Goal: Task Accomplishment & Management: Complete application form

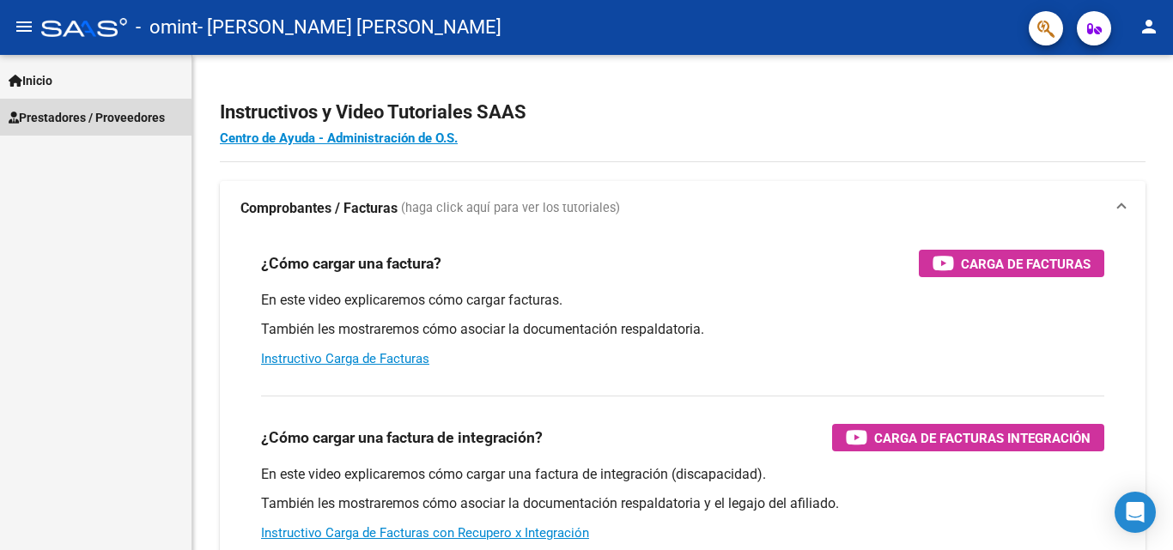
click at [82, 123] on span "Prestadores / Proveedores" at bounding box center [87, 117] width 156 height 19
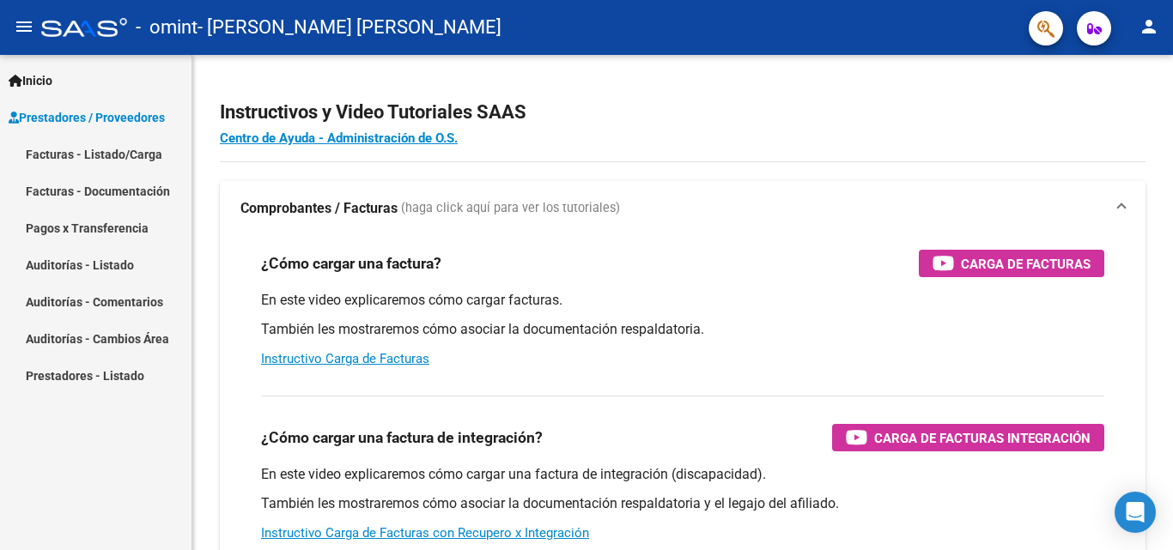
click at [99, 148] on link "Facturas - Listado/Carga" at bounding box center [95, 154] width 191 height 37
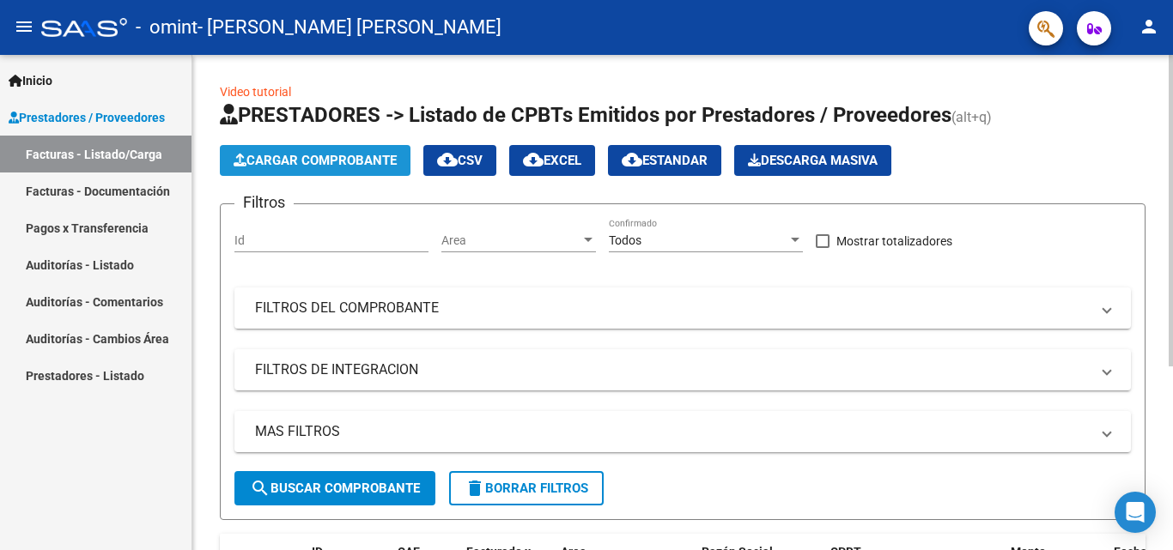
click at [349, 164] on span "Cargar Comprobante" at bounding box center [315, 160] width 163 height 15
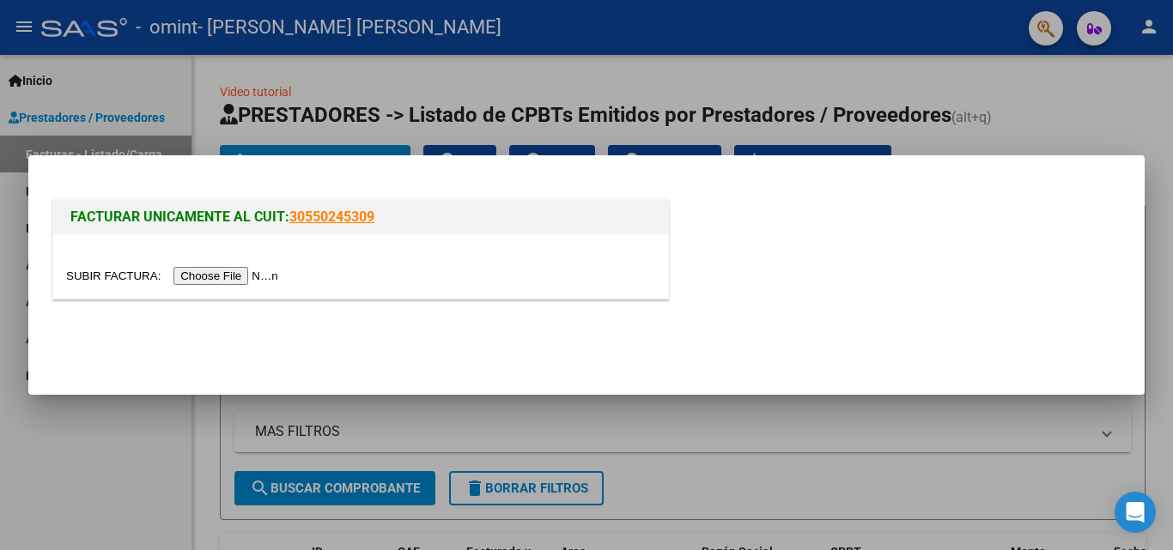
click at [235, 275] on input "file" at bounding box center [174, 276] width 217 height 18
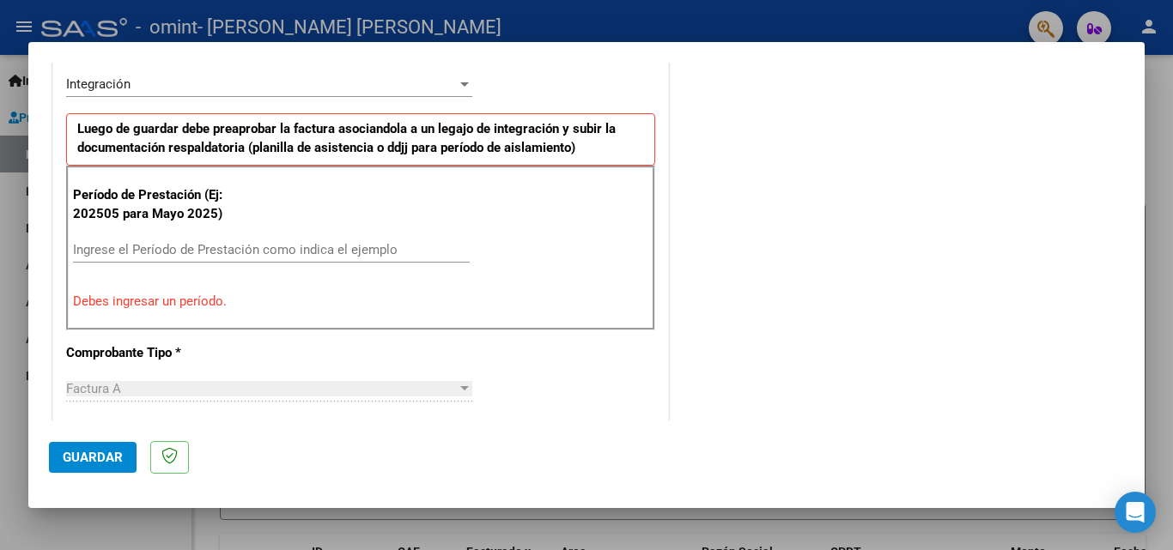
scroll to position [429, 0]
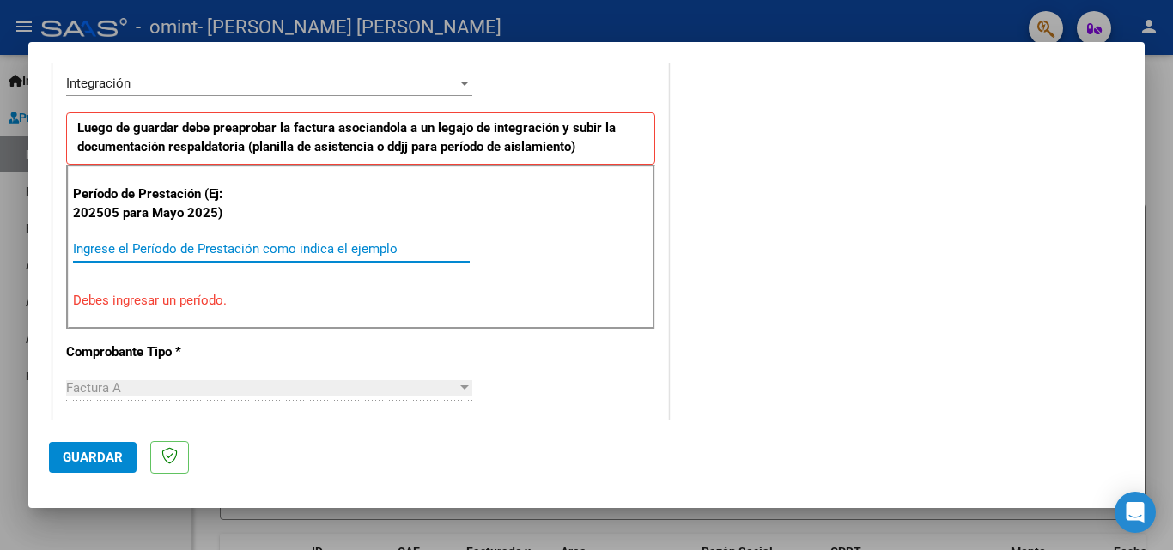
click at [124, 247] on input "Ingrese el Período de Prestación como indica el ejemplo" at bounding box center [271, 248] width 397 height 15
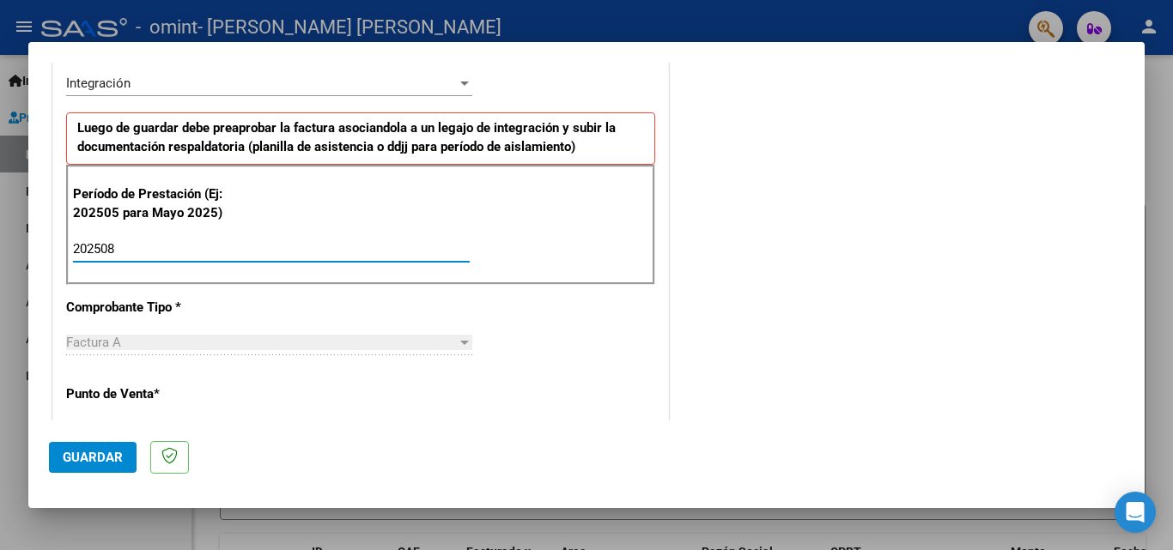
type input "202508"
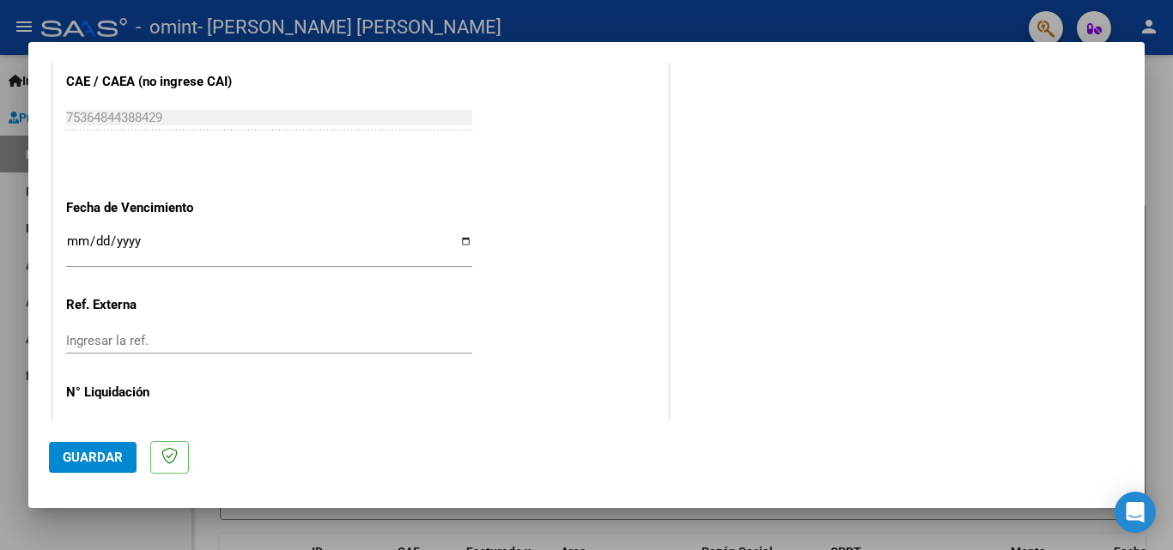
scroll to position [1116, 0]
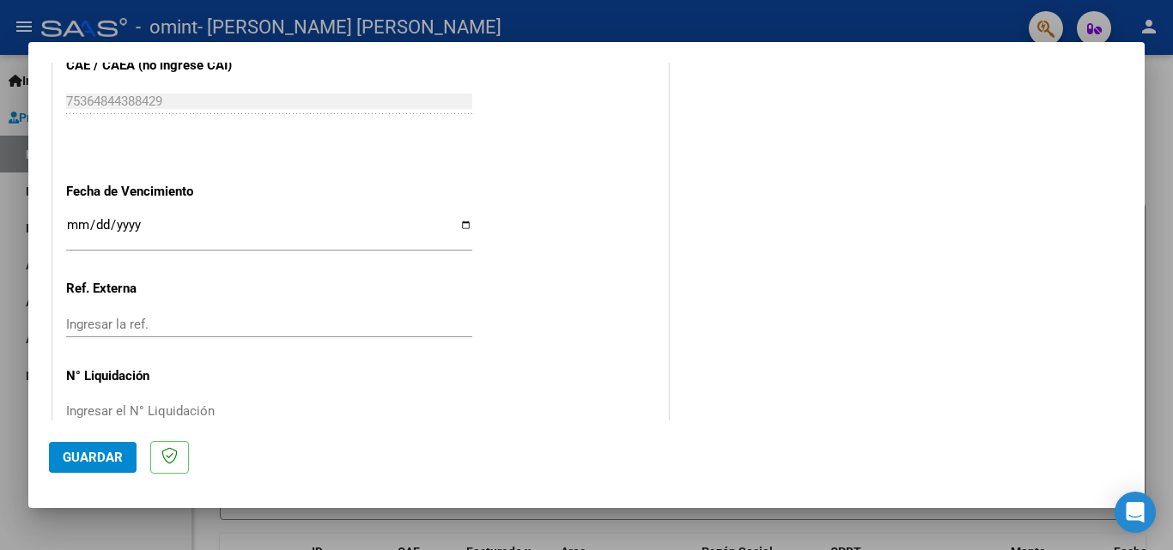
click at [78, 224] on input "Ingresar la fecha" at bounding box center [269, 231] width 406 height 27
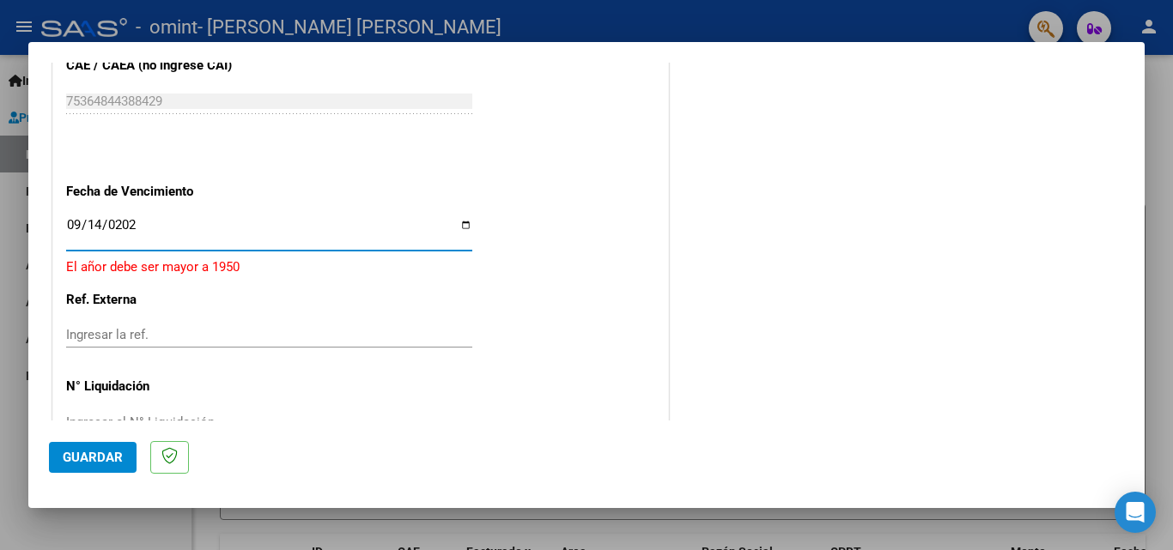
type input "[DATE]"
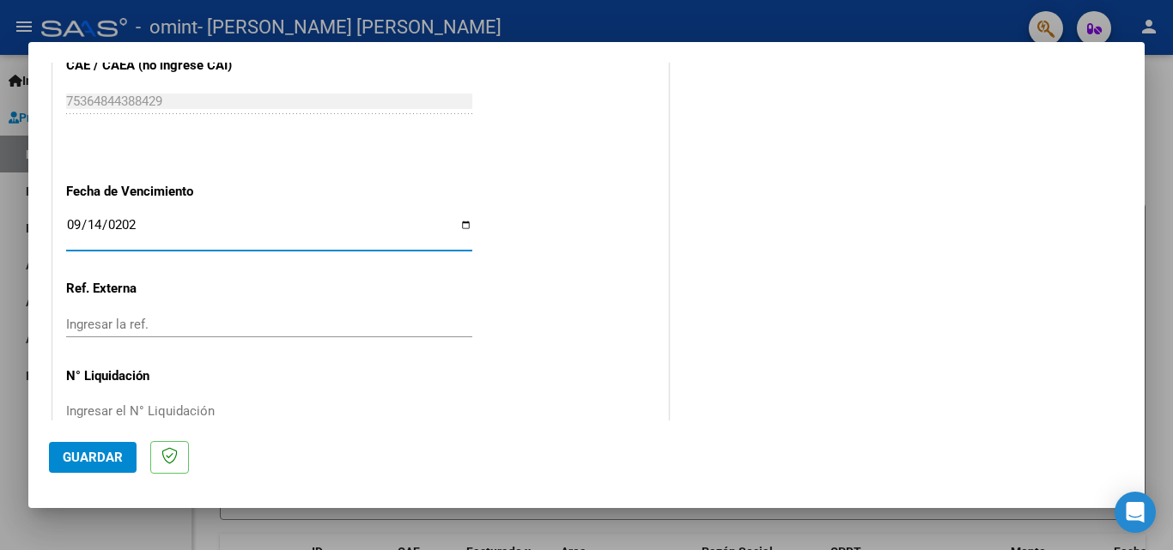
scroll to position [1153, 0]
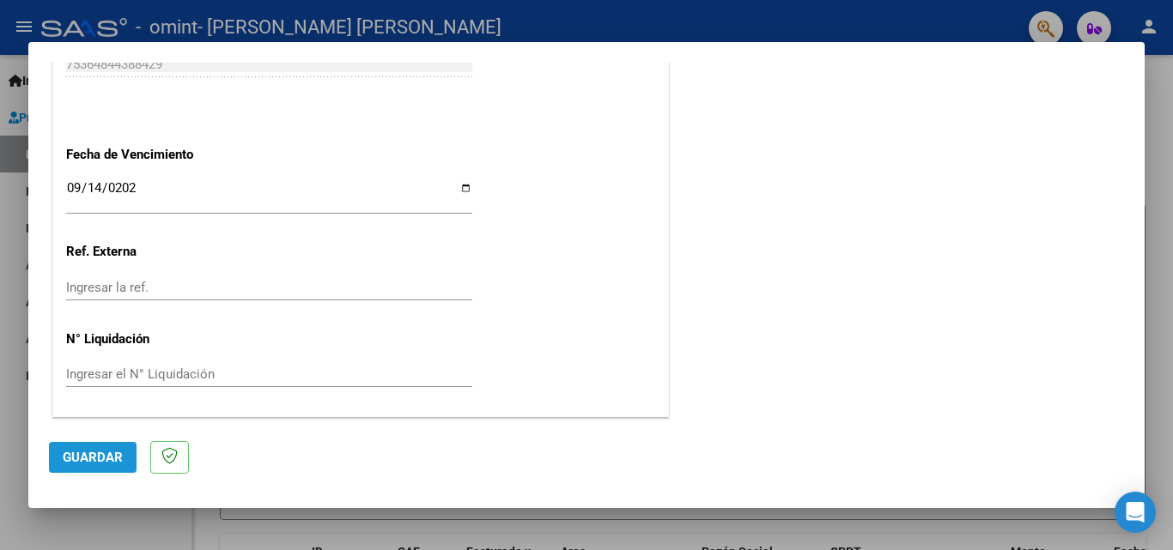
click at [88, 458] on span "Guardar" at bounding box center [93, 457] width 60 height 15
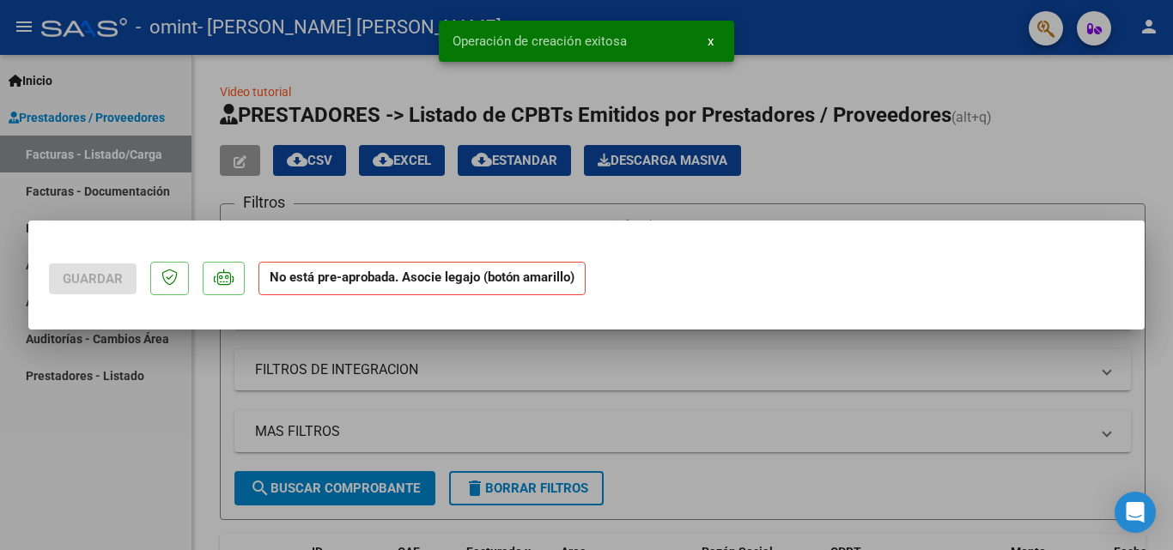
scroll to position [0, 0]
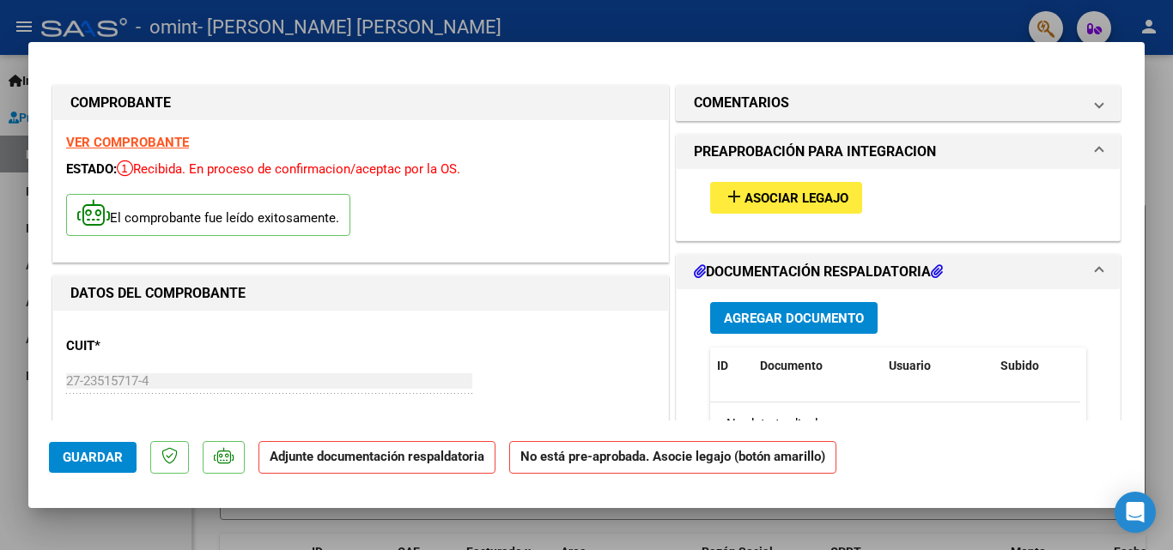
click at [756, 197] on span "Asociar Legajo" at bounding box center [796, 198] width 104 height 15
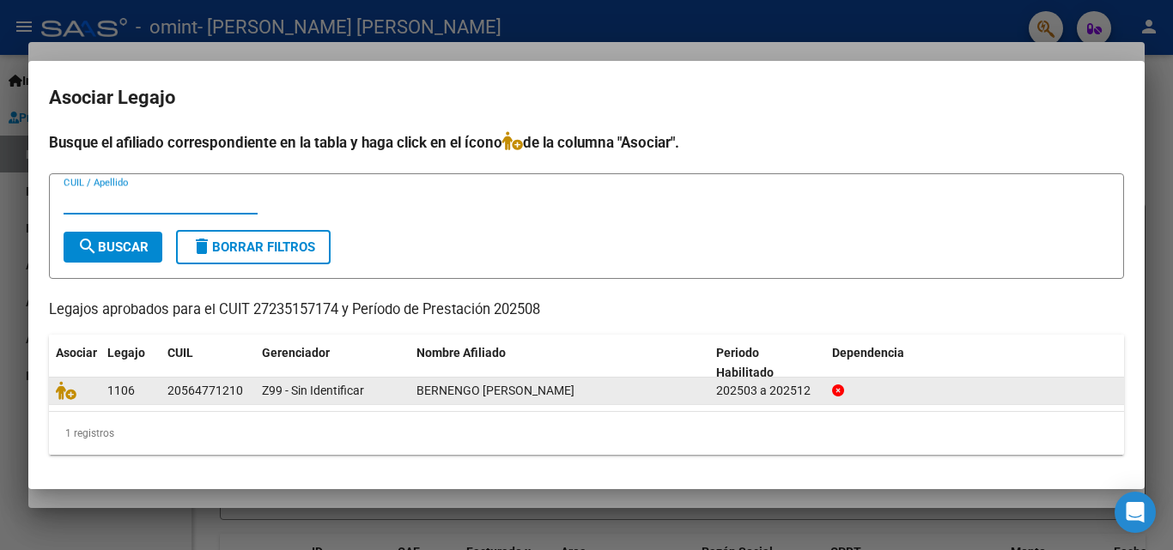
click at [444, 395] on span "BERNENGO [PERSON_NAME]" at bounding box center [495, 391] width 158 height 14
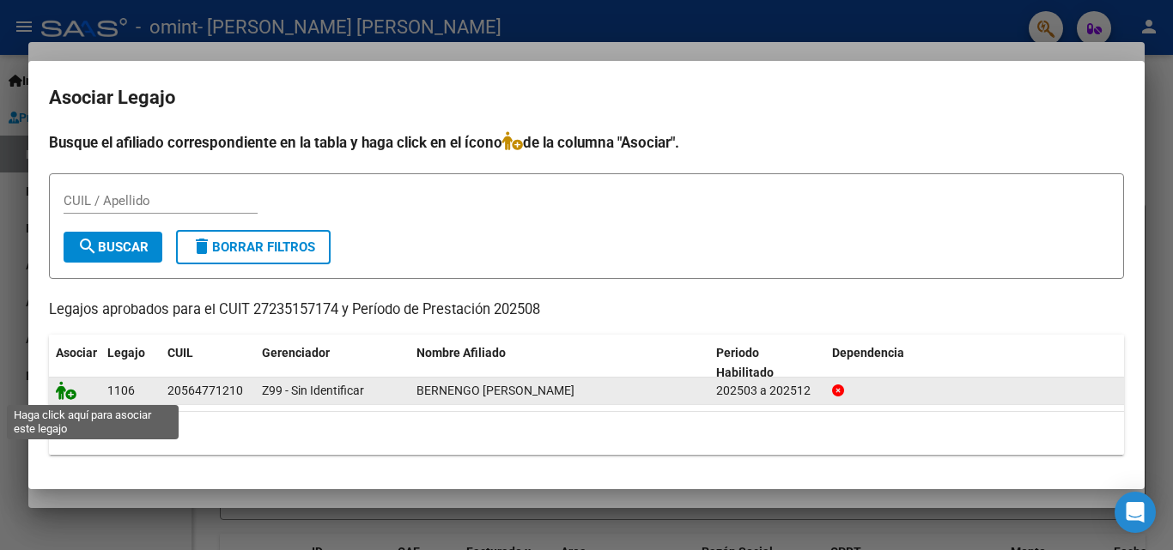
click at [66, 391] on icon at bounding box center [66, 390] width 21 height 19
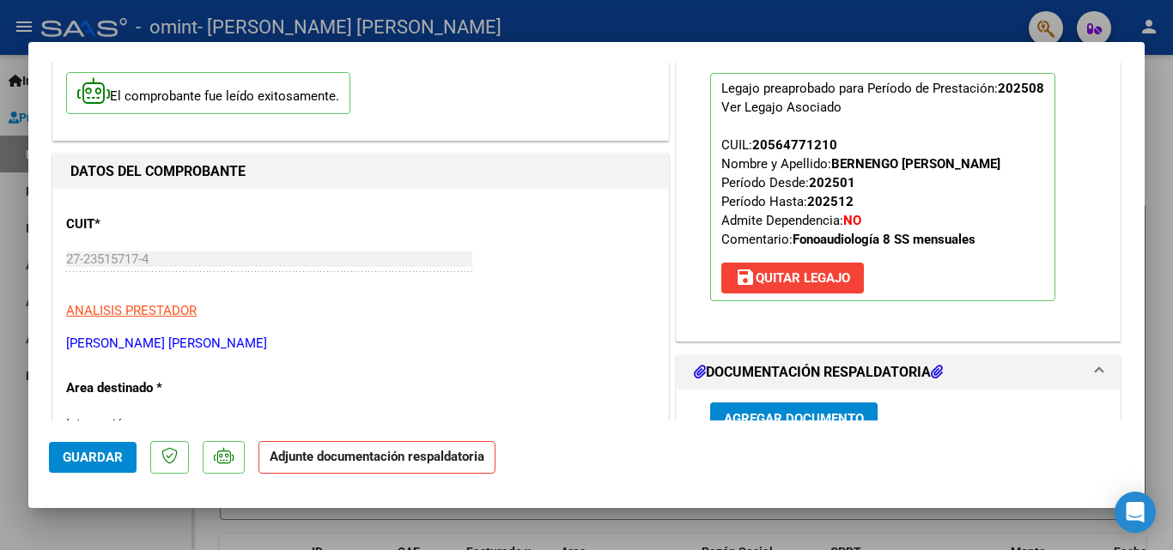
scroll to position [343, 0]
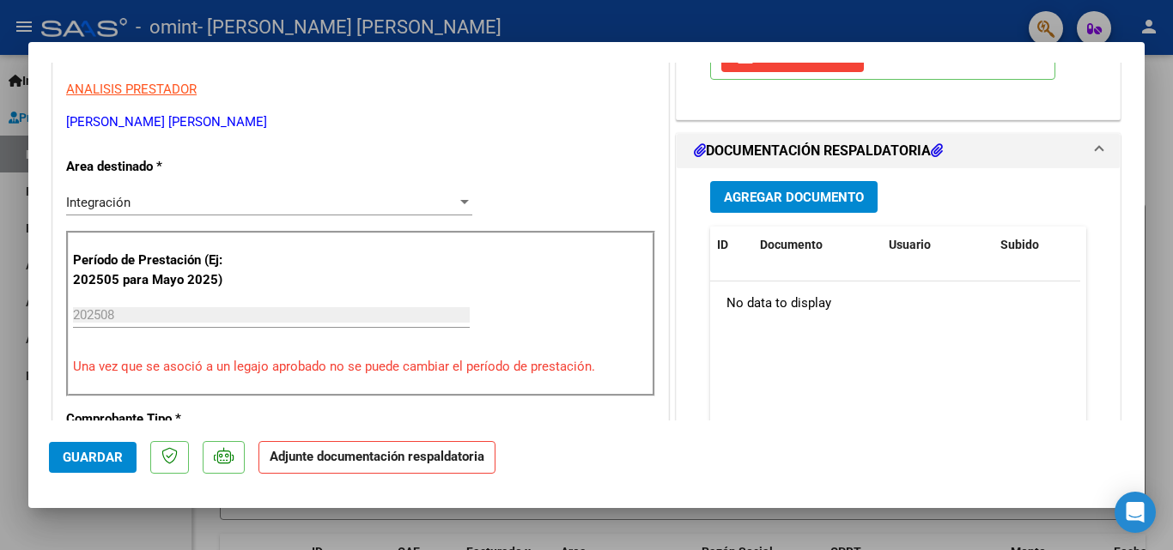
click at [769, 199] on span "Agregar Documento" at bounding box center [794, 197] width 140 height 15
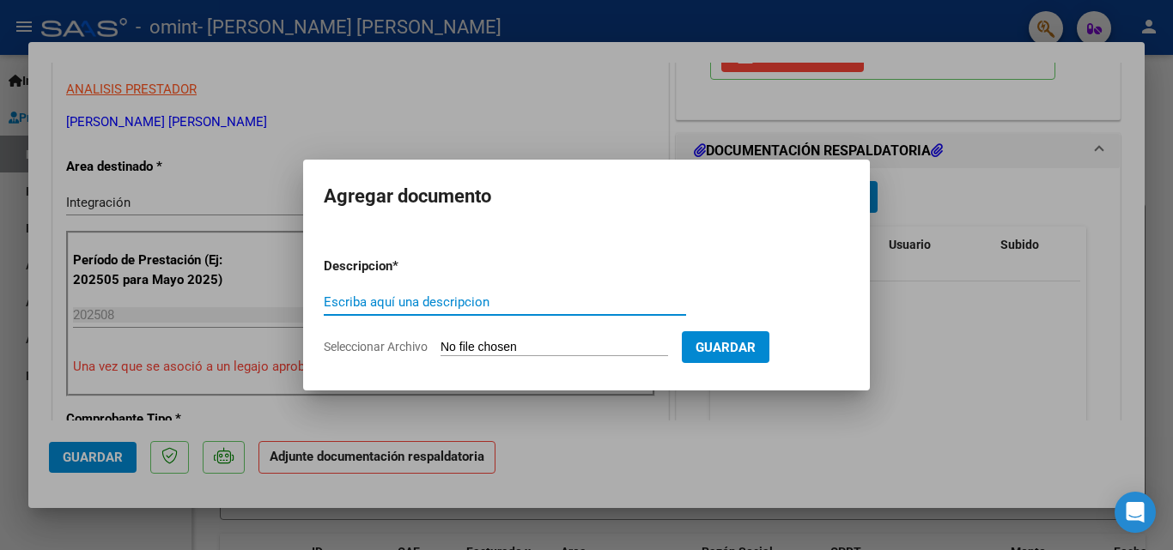
click at [409, 300] on input "Escriba aquí una descripcion" at bounding box center [505, 301] width 362 height 15
type input "PLANILLA DE ASISTENCIA"
click at [448, 343] on input "Seleccionar Archivo" at bounding box center [553, 348] width 227 height 16
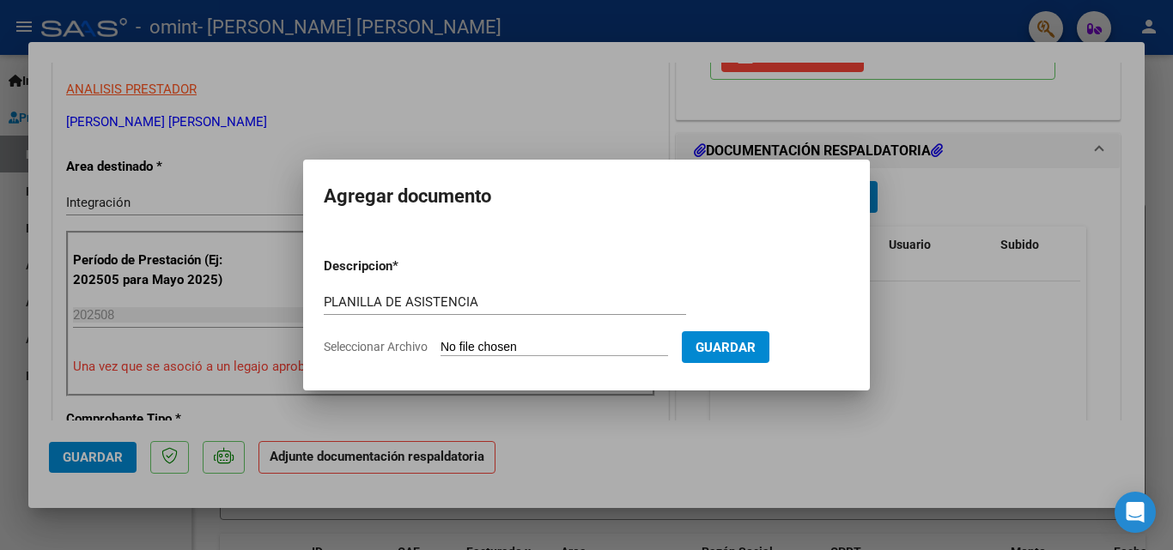
type input "C:\fakepath\Planilla Bernengo [PERSON_NAME] 2025.pdf"
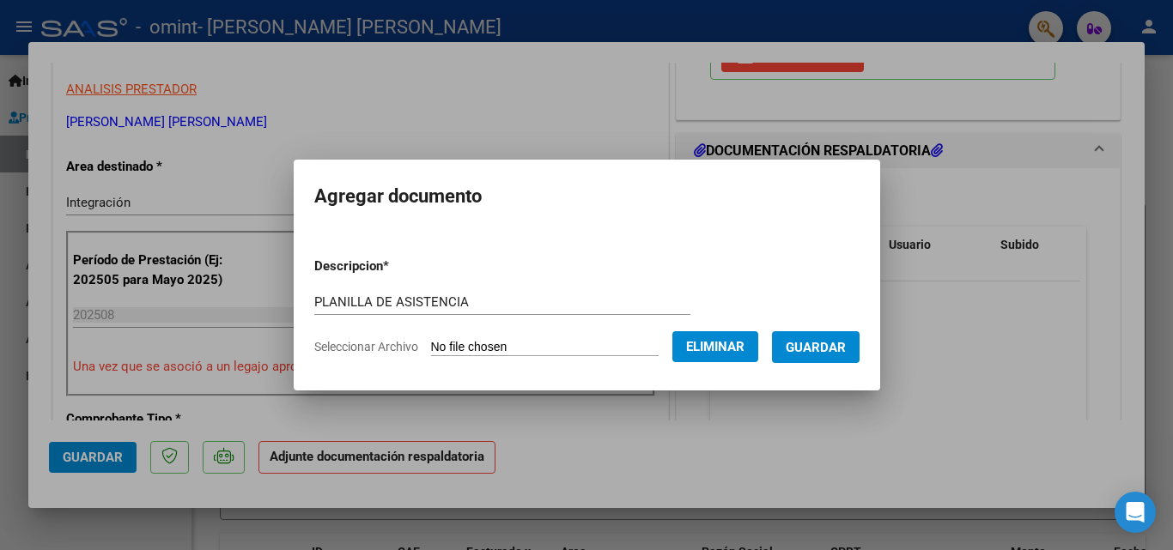
click at [834, 348] on span "Guardar" at bounding box center [816, 347] width 60 height 15
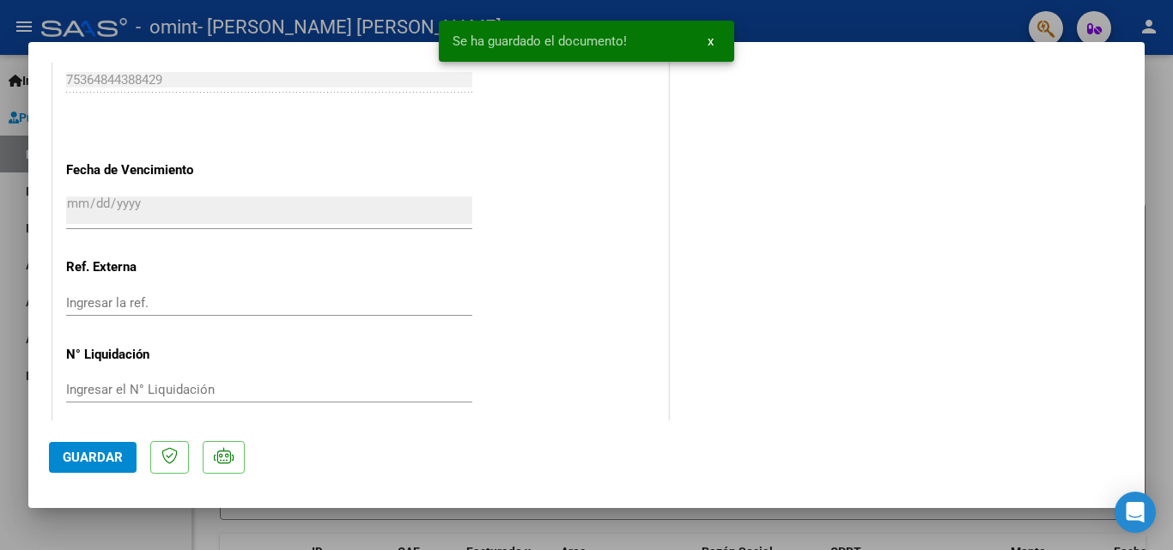
scroll to position [1179, 0]
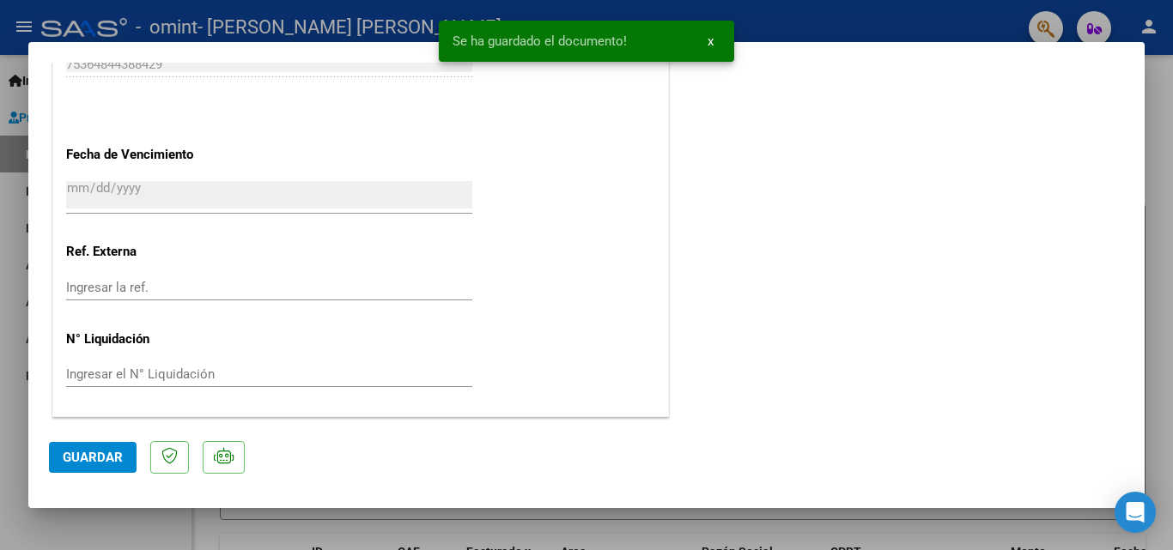
click at [94, 464] on span "Guardar" at bounding box center [93, 457] width 60 height 15
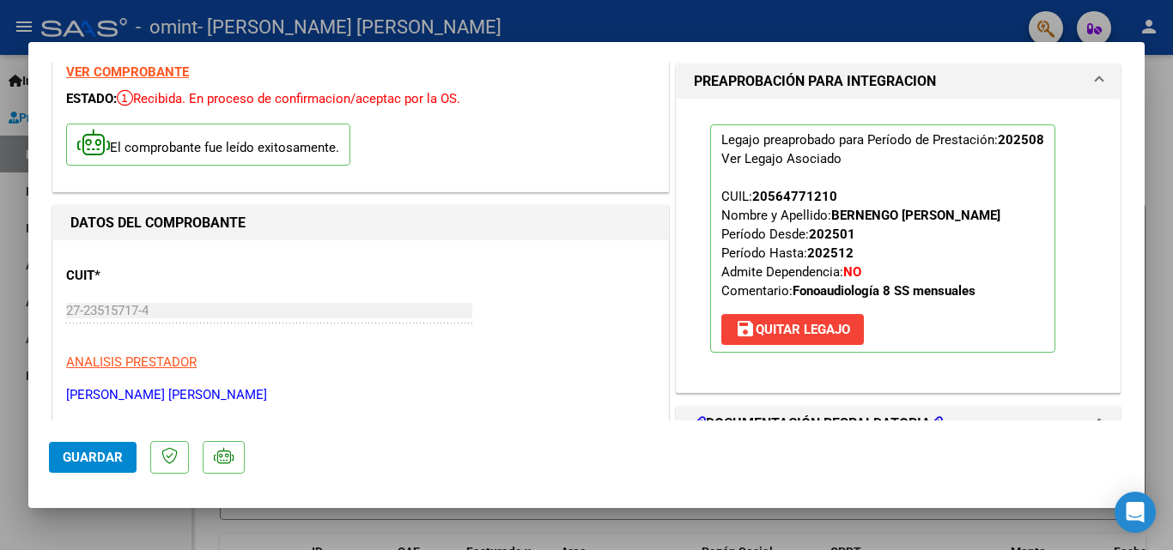
scroll to position [0, 0]
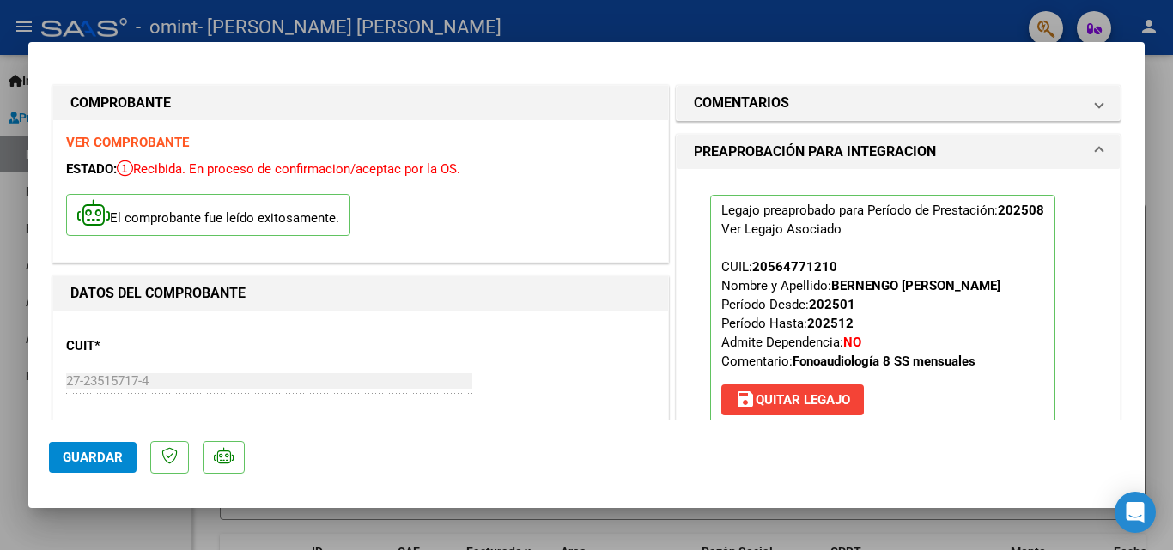
click at [82, 459] on span "Guardar" at bounding box center [93, 457] width 60 height 15
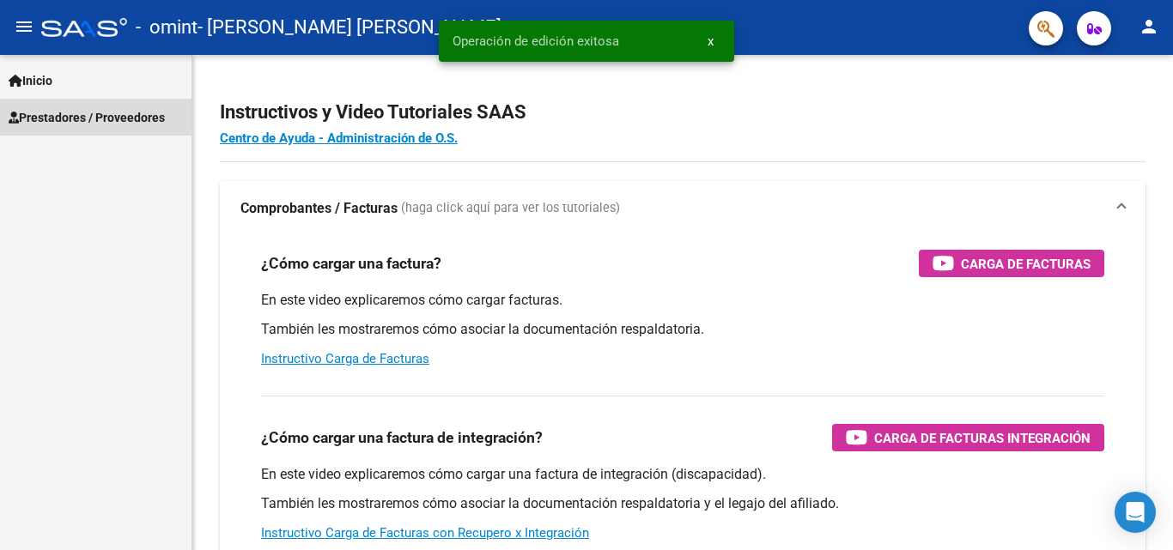
click at [52, 111] on span "Prestadores / Proveedores" at bounding box center [87, 117] width 156 height 19
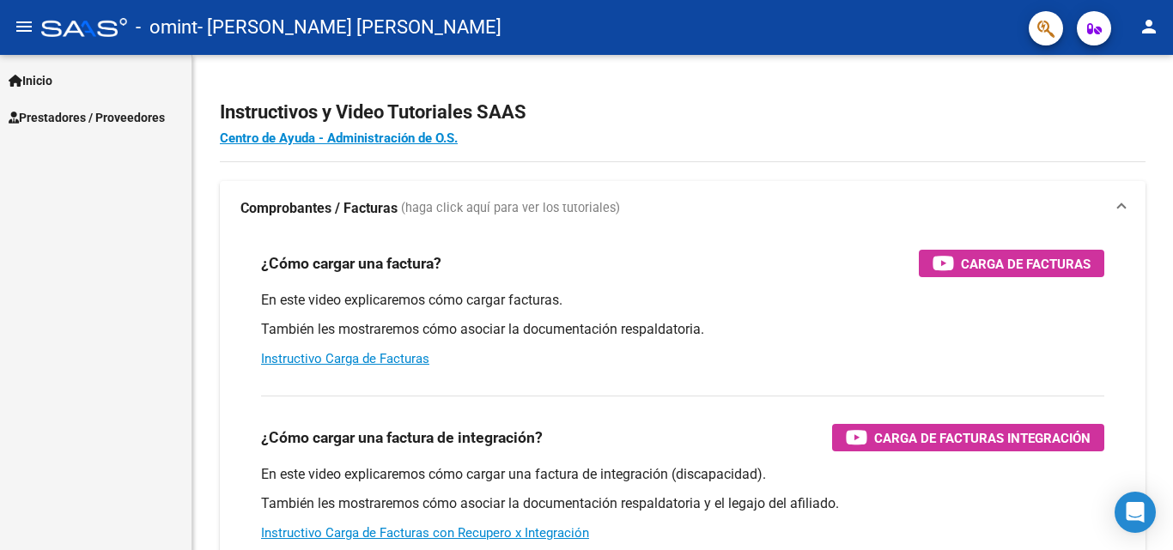
click at [139, 119] on span "Prestadores / Proveedores" at bounding box center [87, 117] width 156 height 19
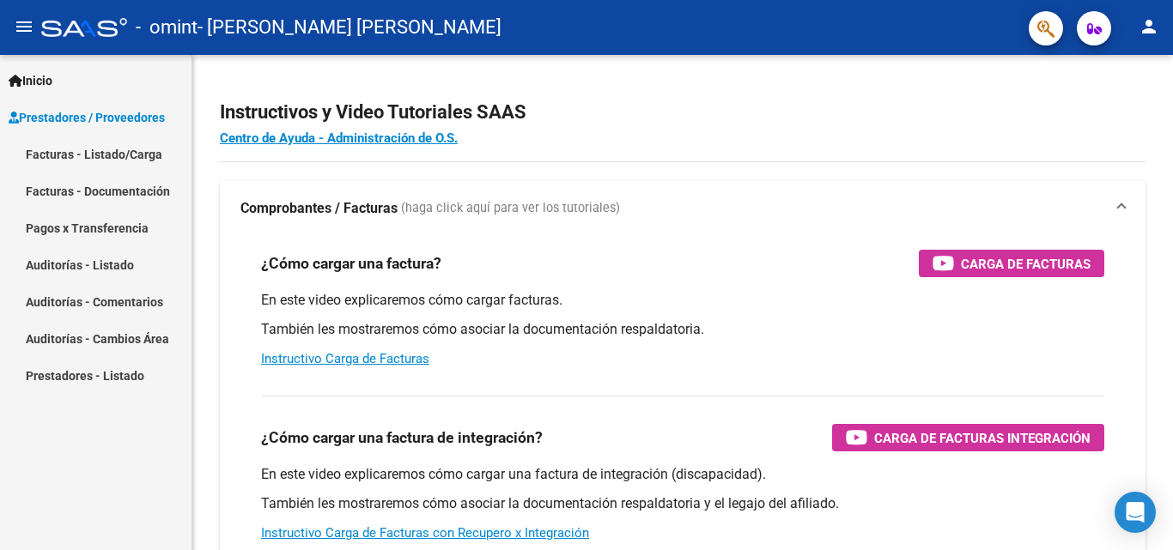
click at [105, 151] on link "Facturas - Listado/Carga" at bounding box center [95, 154] width 191 height 37
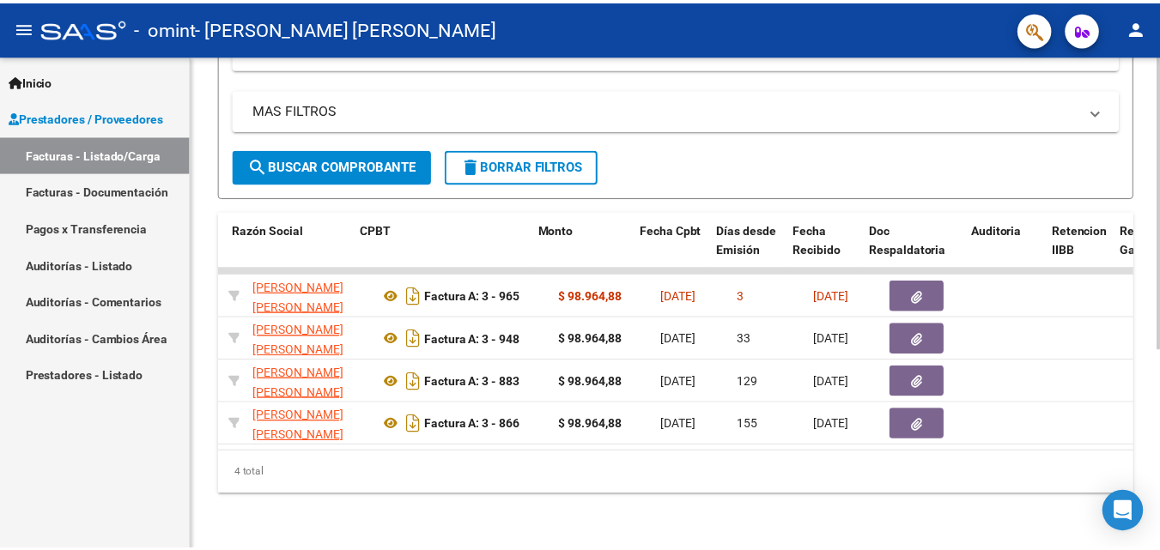
scroll to position [0, 502]
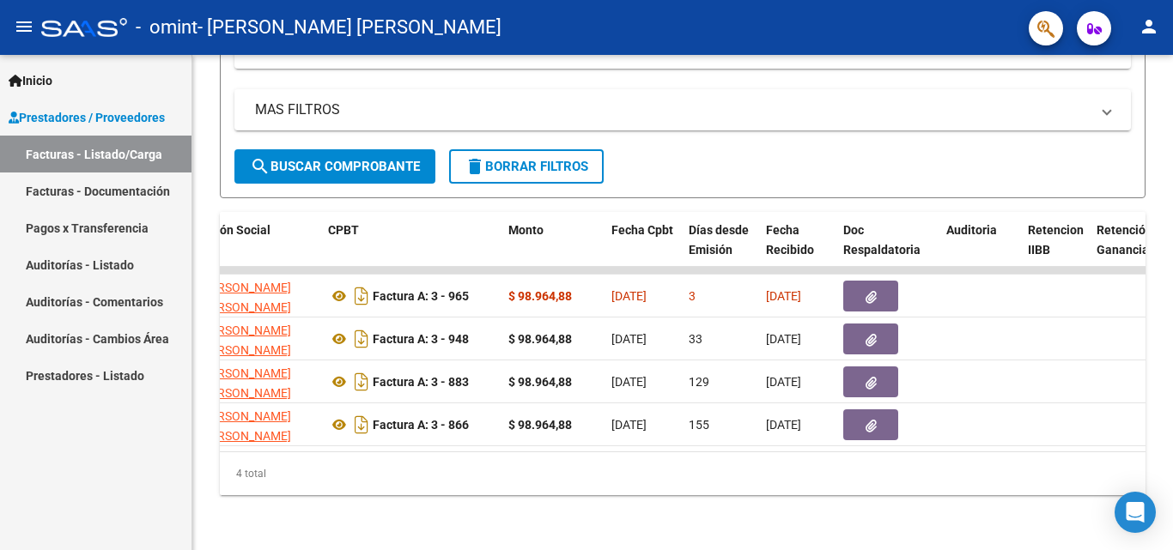
click at [1142, 32] on mat-icon "person" at bounding box center [1148, 26] width 21 height 21
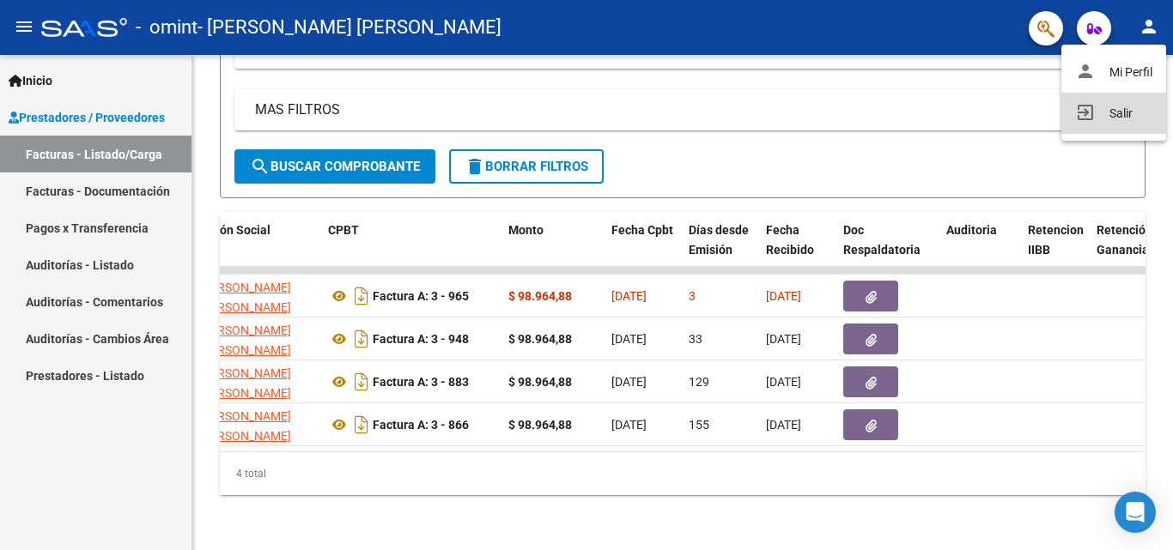
click at [1099, 118] on button "exit_to_app Salir" at bounding box center [1113, 113] width 105 height 41
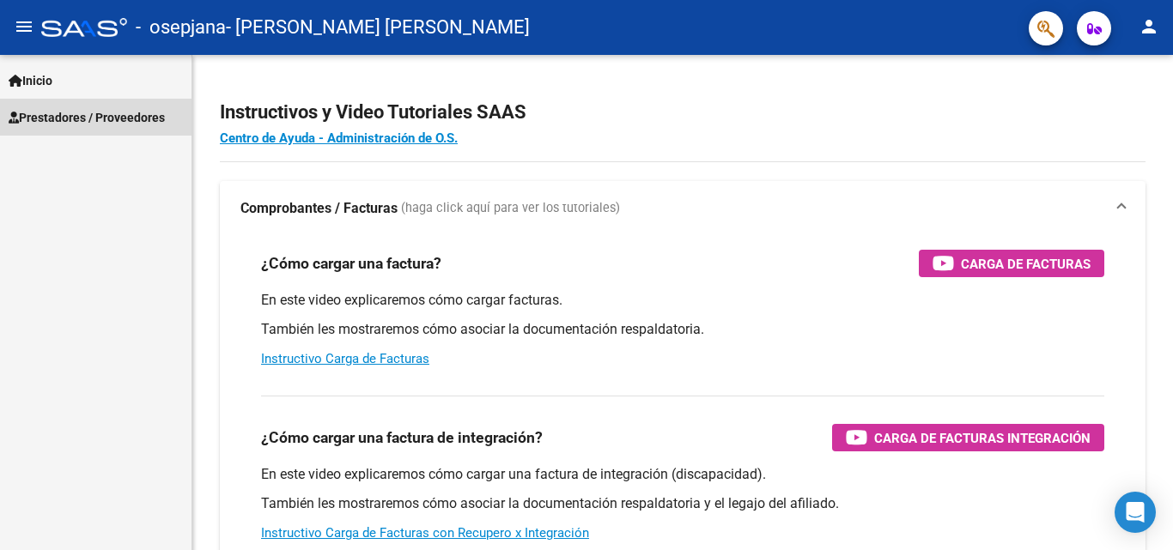
click at [59, 117] on span "Prestadores / Proveedores" at bounding box center [87, 117] width 156 height 19
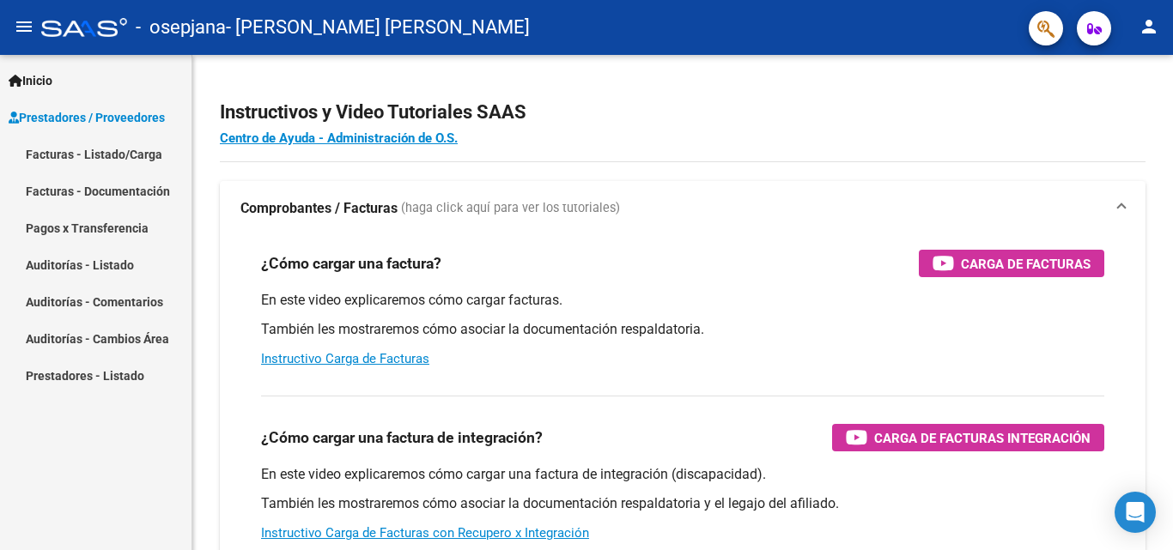
click at [93, 160] on link "Facturas - Listado/Carga" at bounding box center [95, 154] width 191 height 37
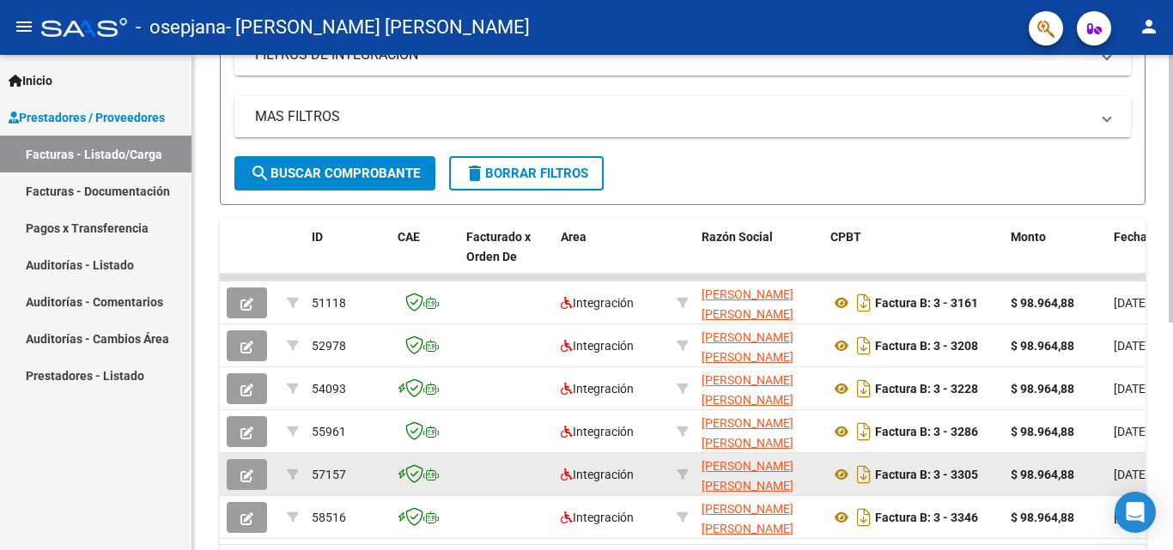
scroll to position [77, 0]
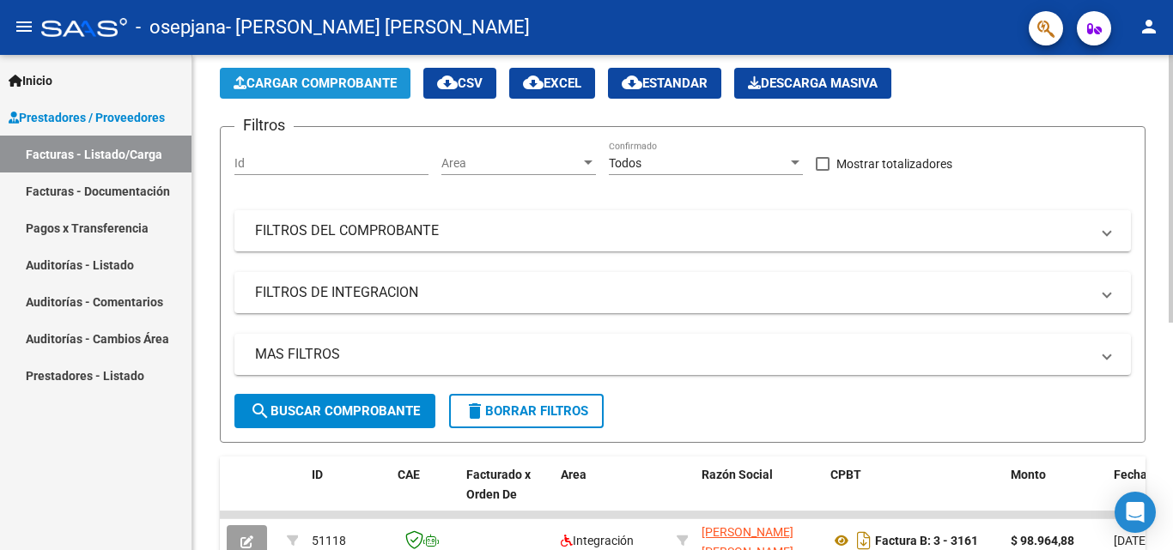
click at [304, 82] on span "Cargar Comprobante" at bounding box center [315, 83] width 163 height 15
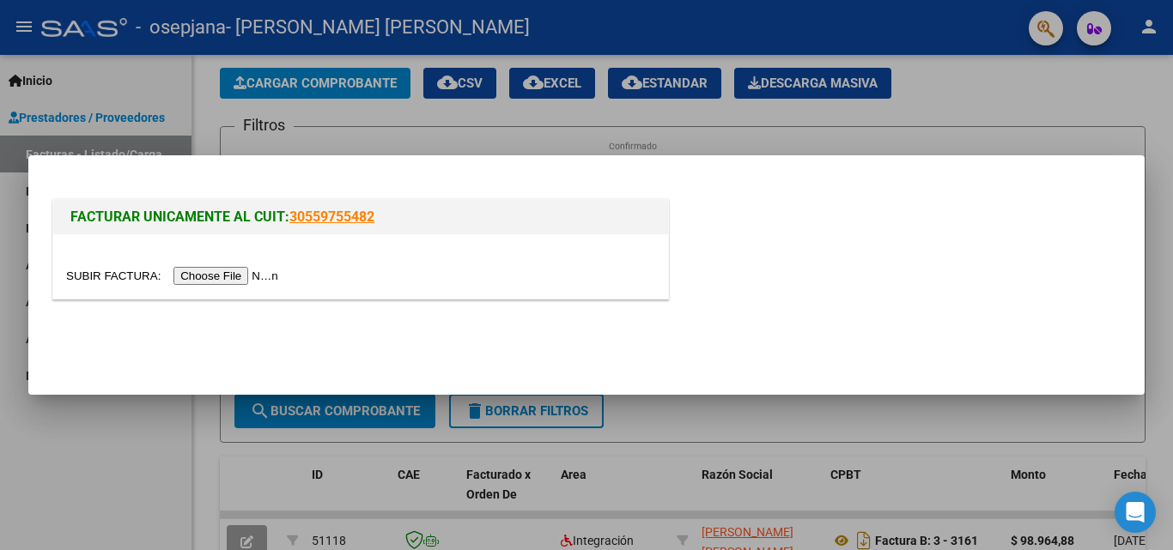
click at [202, 274] on input "file" at bounding box center [174, 276] width 217 height 18
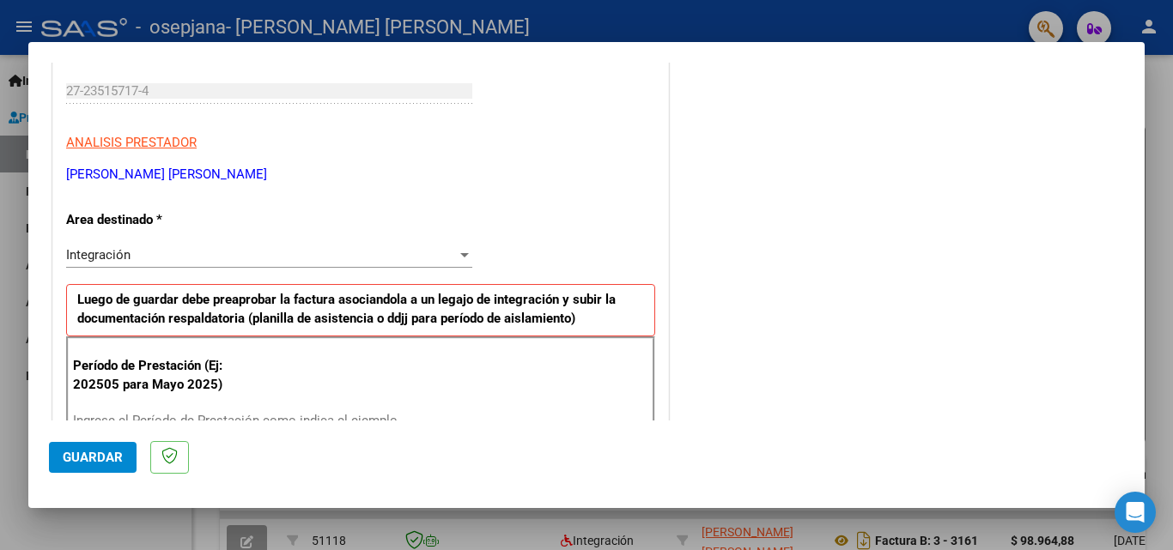
scroll to position [343, 0]
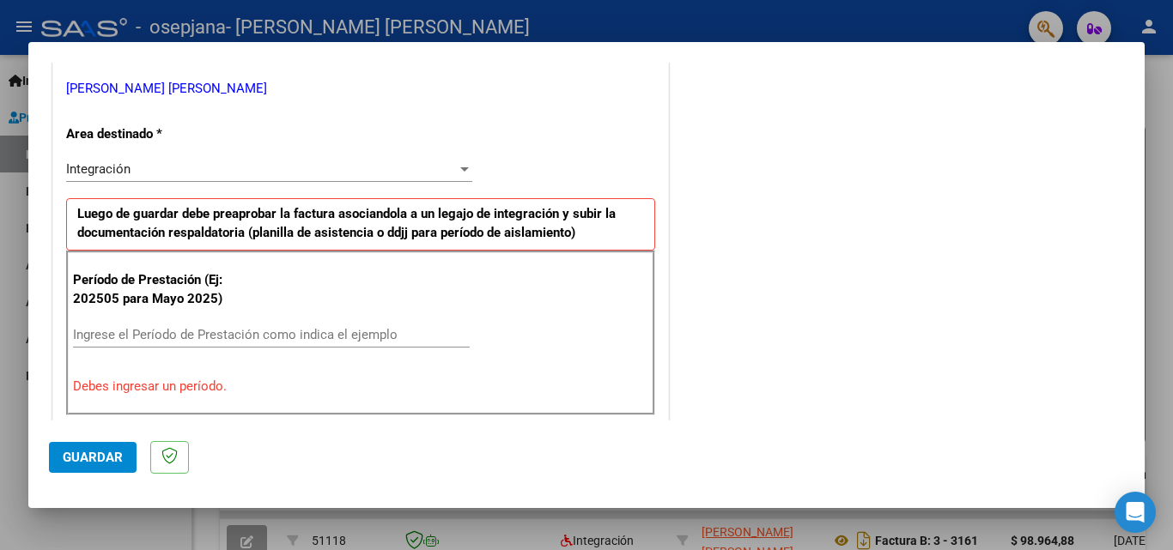
click at [132, 331] on input "Ingrese el Período de Prestación como indica el ejemplo" at bounding box center [271, 334] width 397 height 15
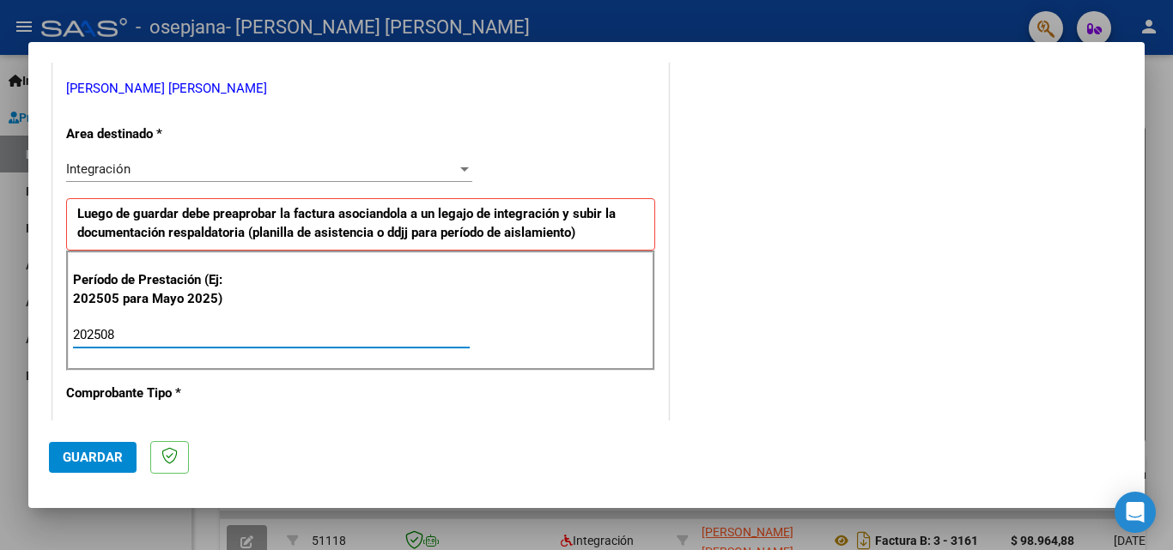
type input "202508"
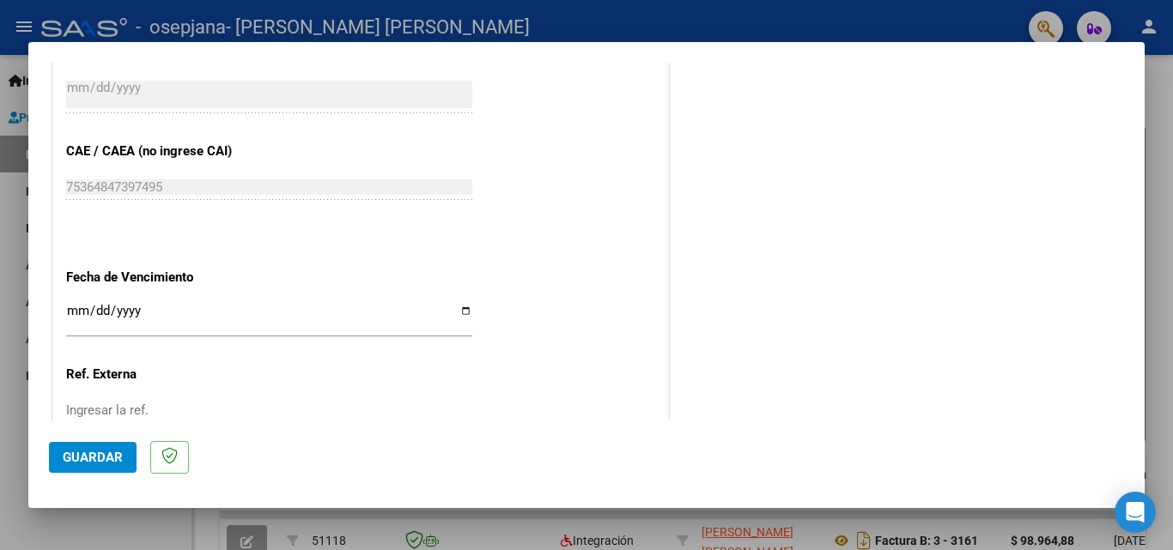
scroll to position [1116, 0]
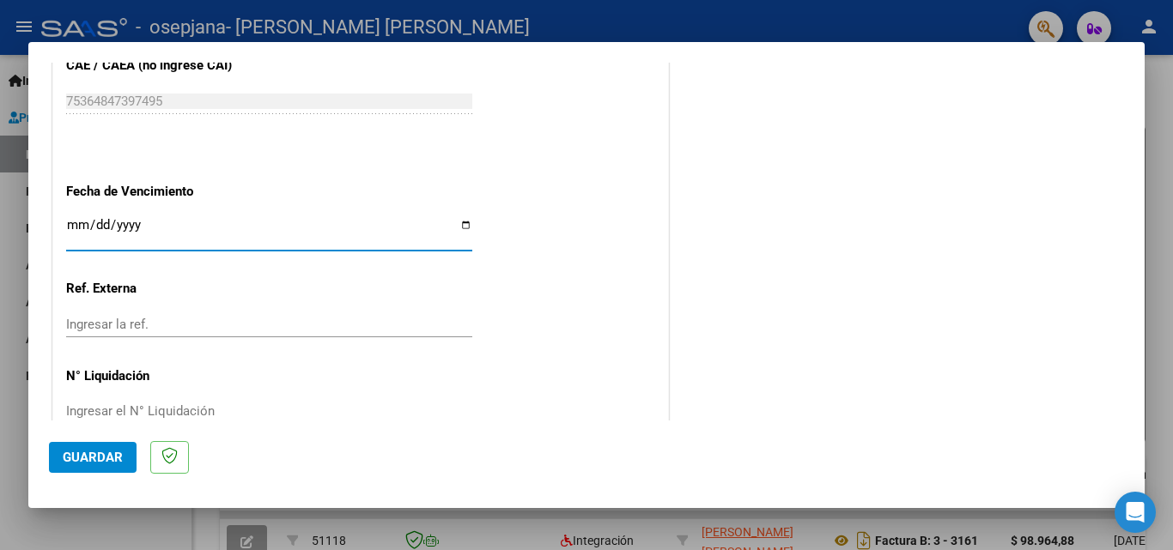
click at [70, 226] on input "Ingresar la fecha" at bounding box center [269, 231] width 406 height 27
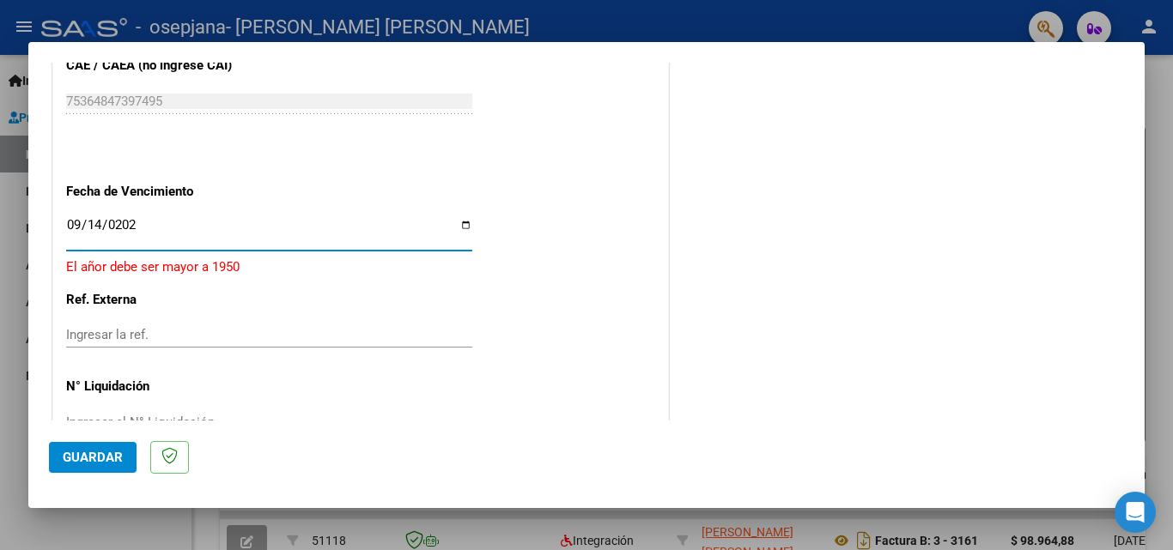
type input "[DATE]"
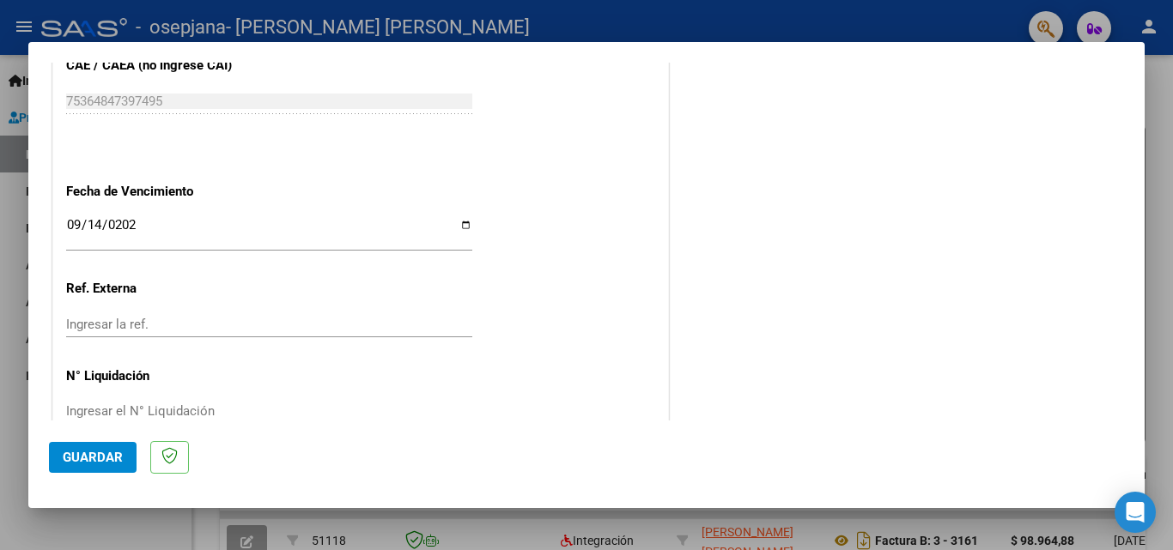
scroll to position [1153, 0]
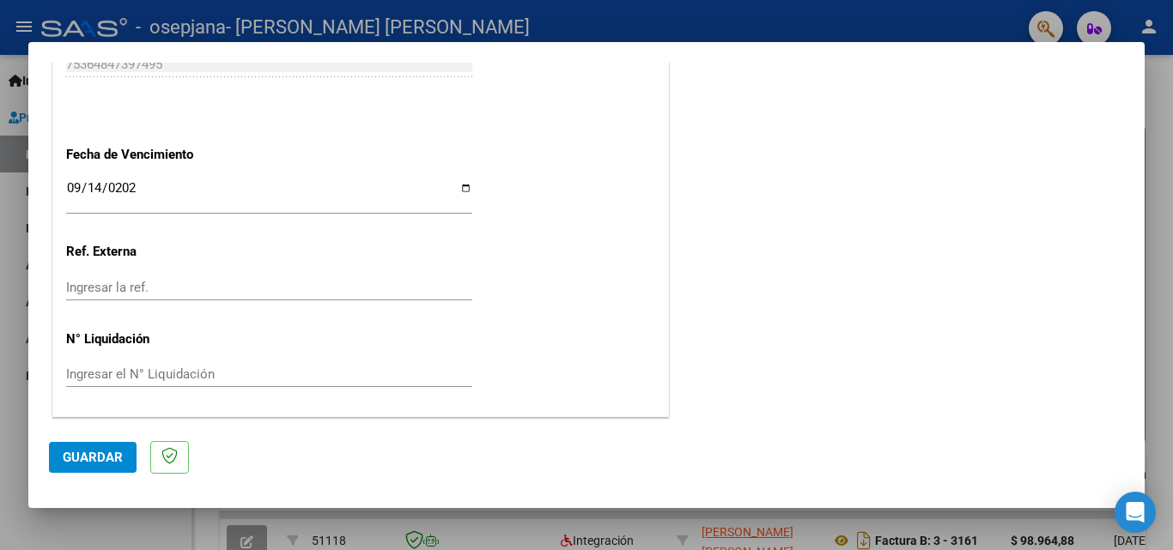
click at [88, 454] on span "Guardar" at bounding box center [93, 457] width 60 height 15
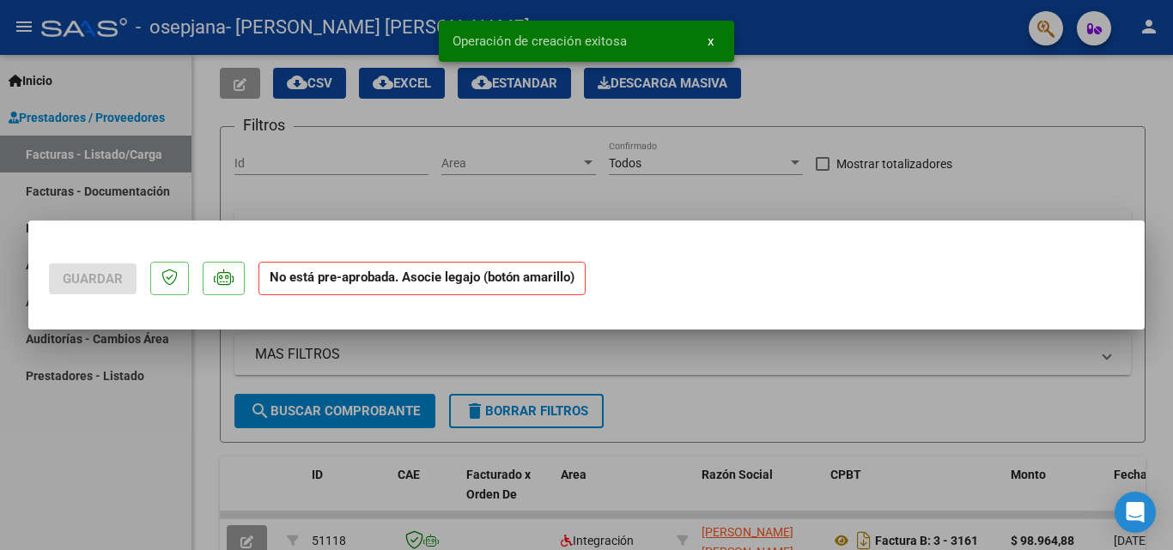
scroll to position [0, 0]
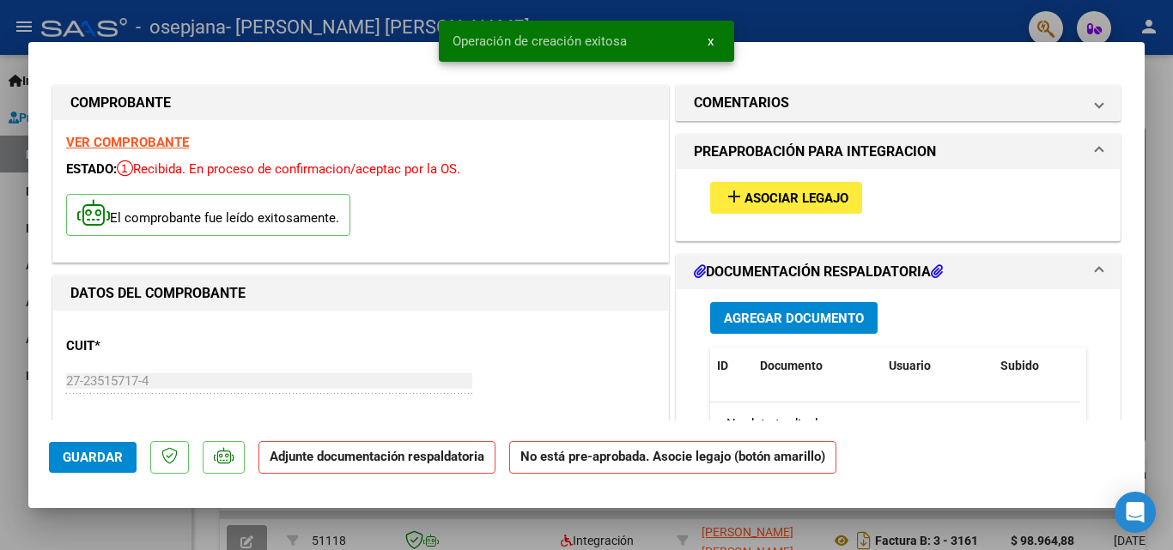
click at [767, 185] on button "add Asociar Legajo" at bounding box center [786, 198] width 152 height 32
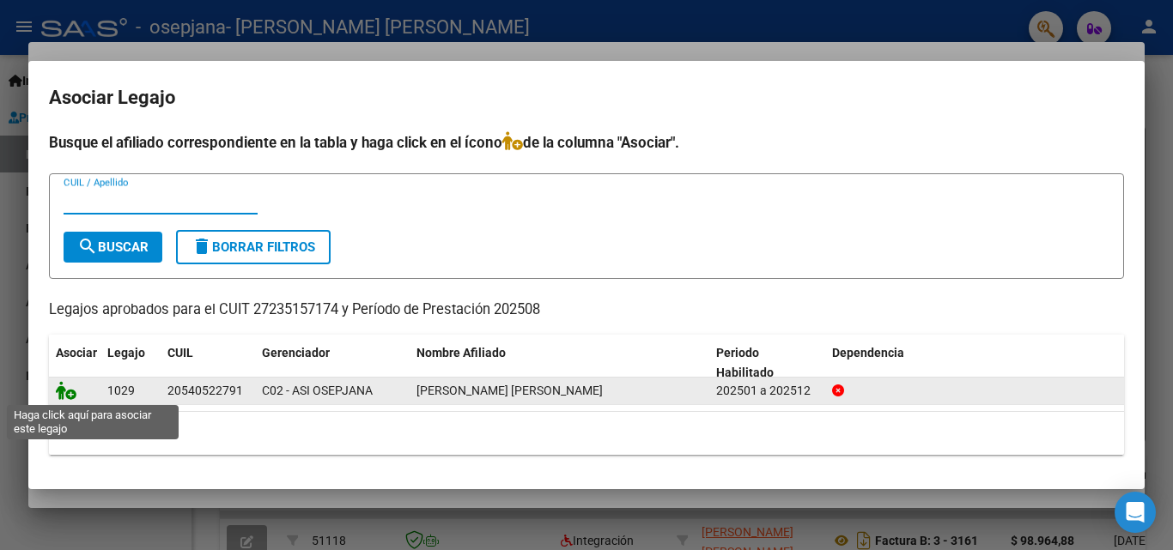
click at [66, 396] on icon at bounding box center [66, 390] width 21 height 19
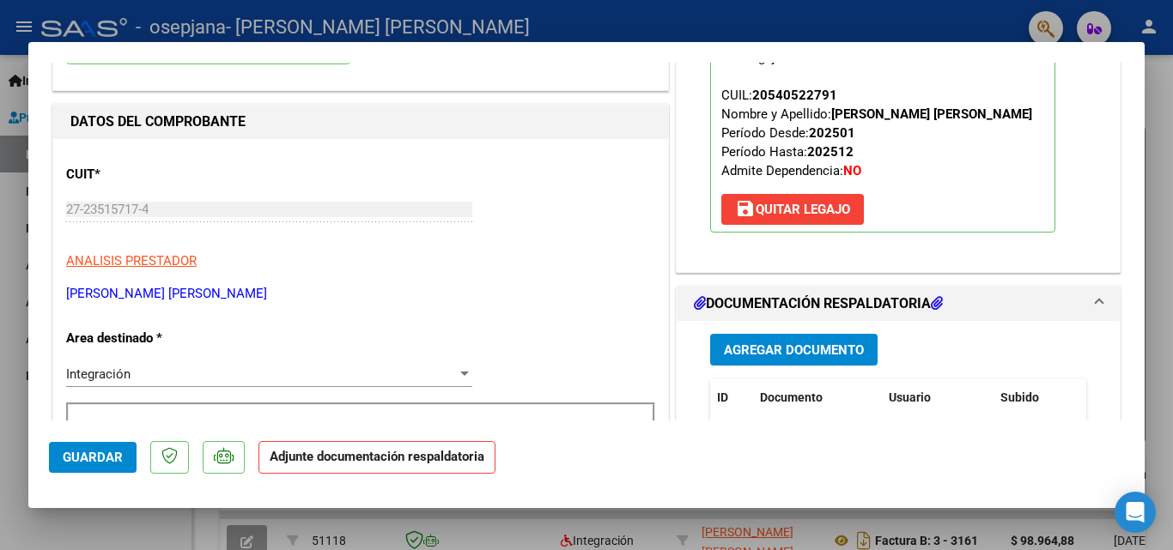
scroll to position [343, 0]
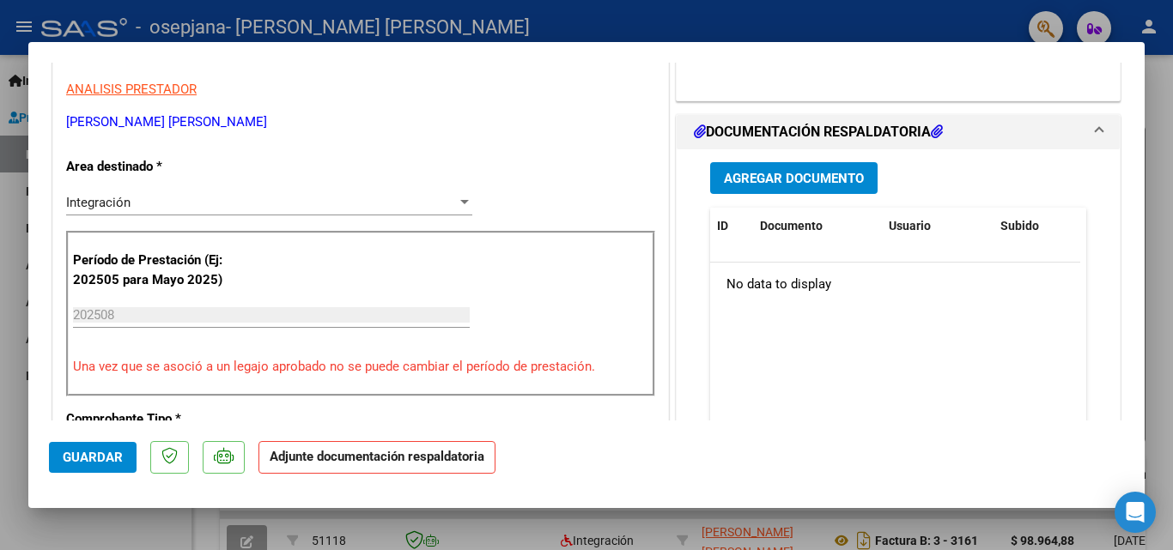
click at [763, 186] on span "Agregar Documento" at bounding box center [794, 178] width 140 height 15
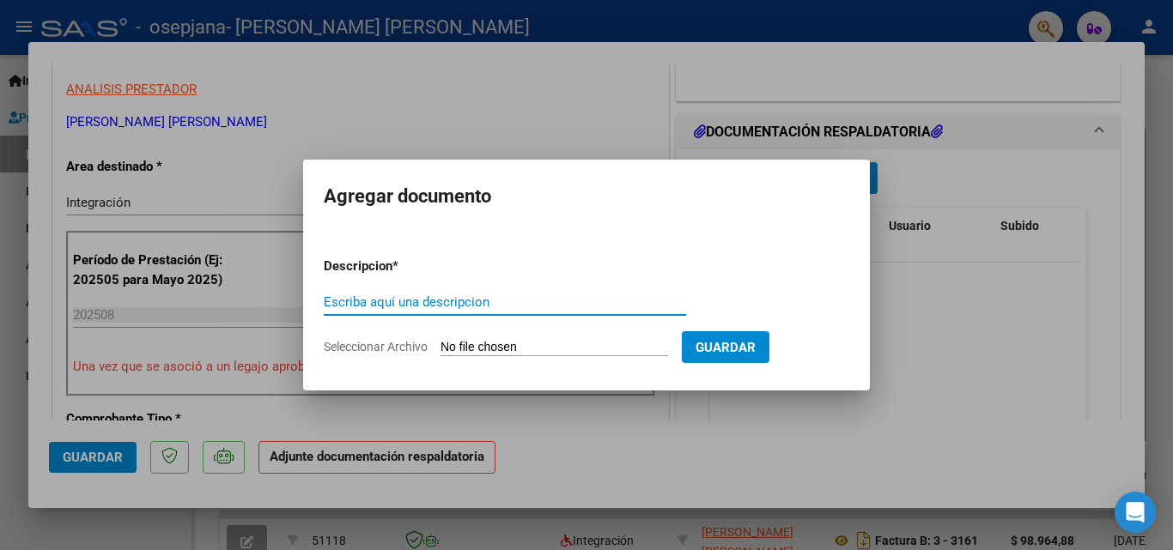
click at [359, 299] on input "Escriba aquí una descripcion" at bounding box center [505, 301] width 362 height 15
type input "PLANILLA DE ASISTENCIA"
click at [494, 346] on input "Seleccionar Archivo" at bounding box center [553, 348] width 227 height 16
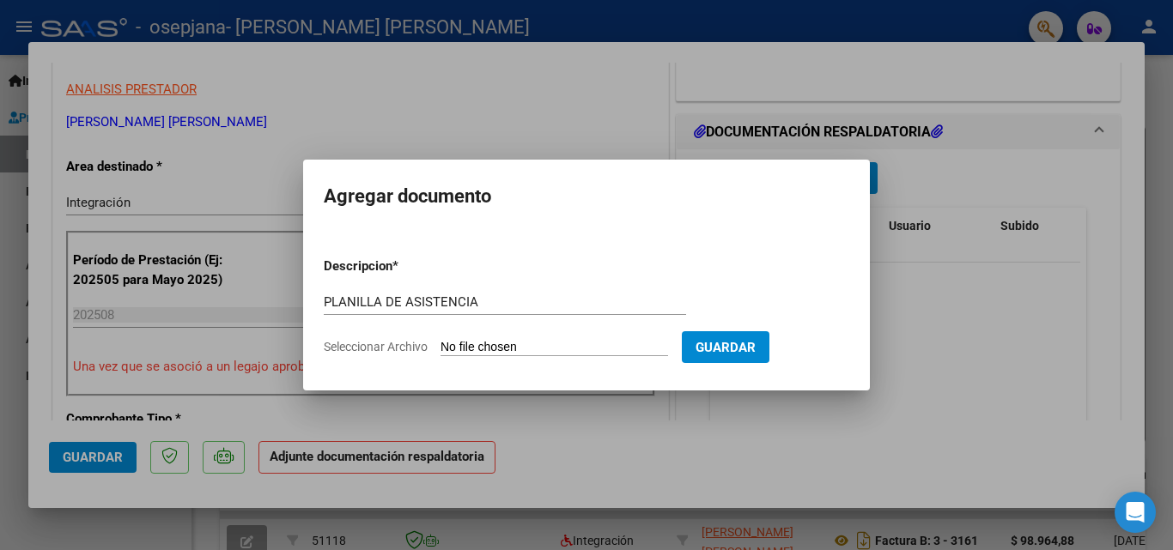
type input "C:\fakepath\Planilla Jelinek Agosto 2025.pdf"
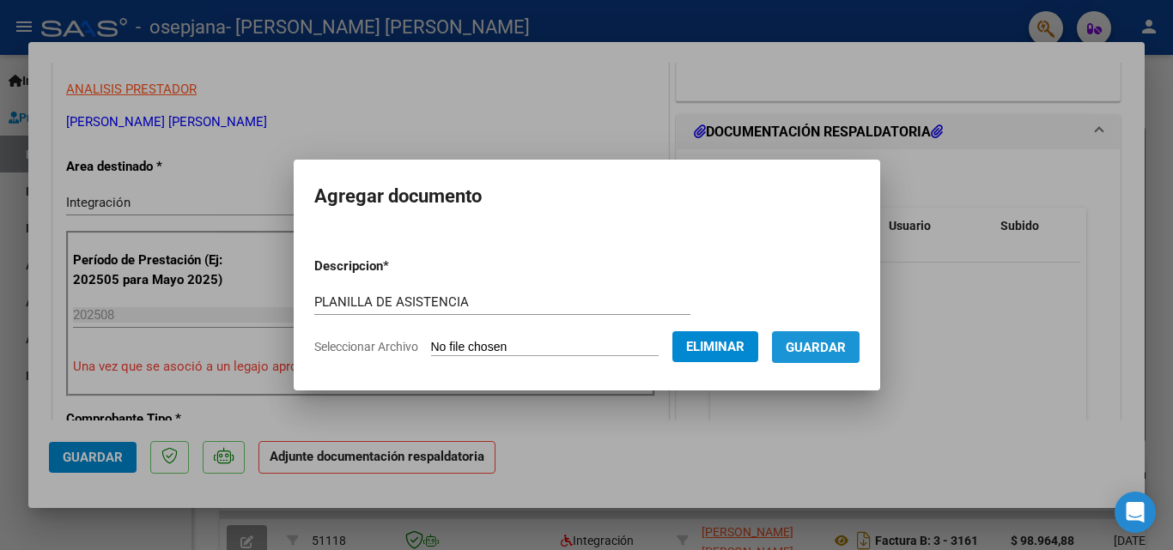
click at [825, 349] on span "Guardar" at bounding box center [816, 347] width 60 height 15
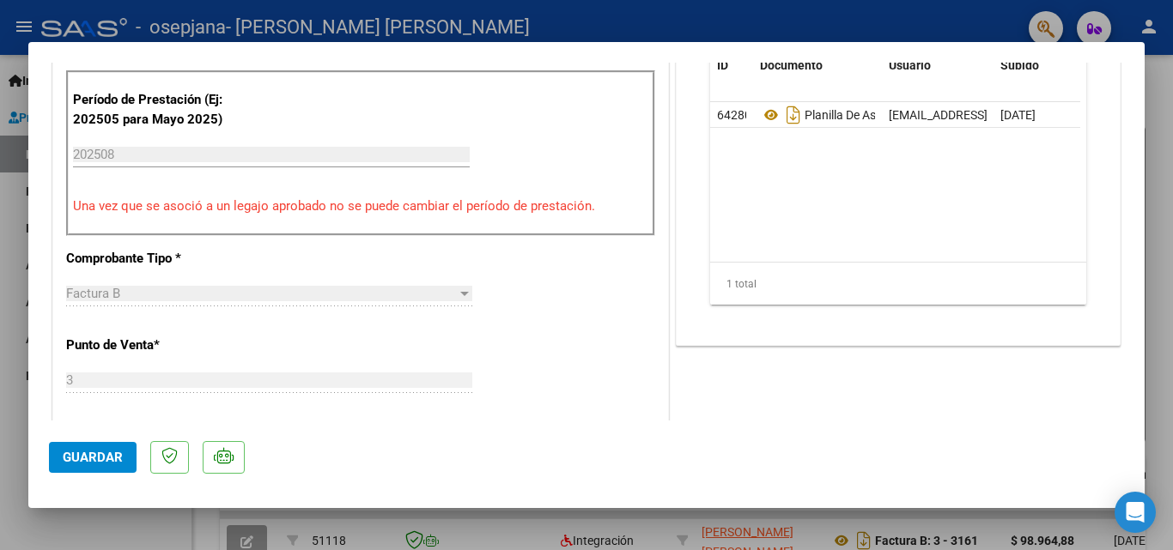
scroll to position [687, 0]
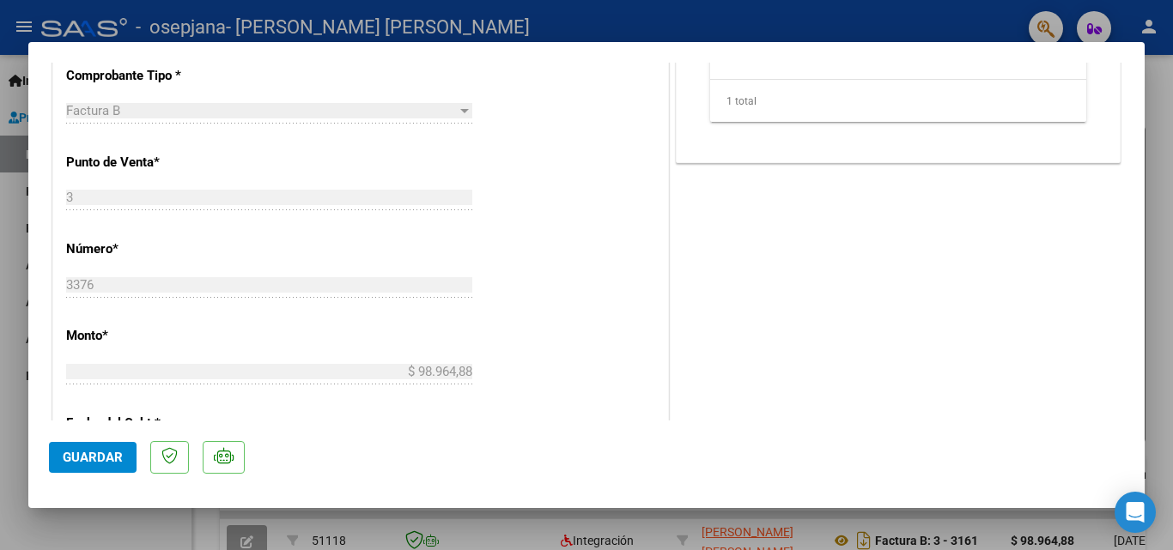
click at [102, 456] on span "Guardar" at bounding box center [93, 457] width 60 height 15
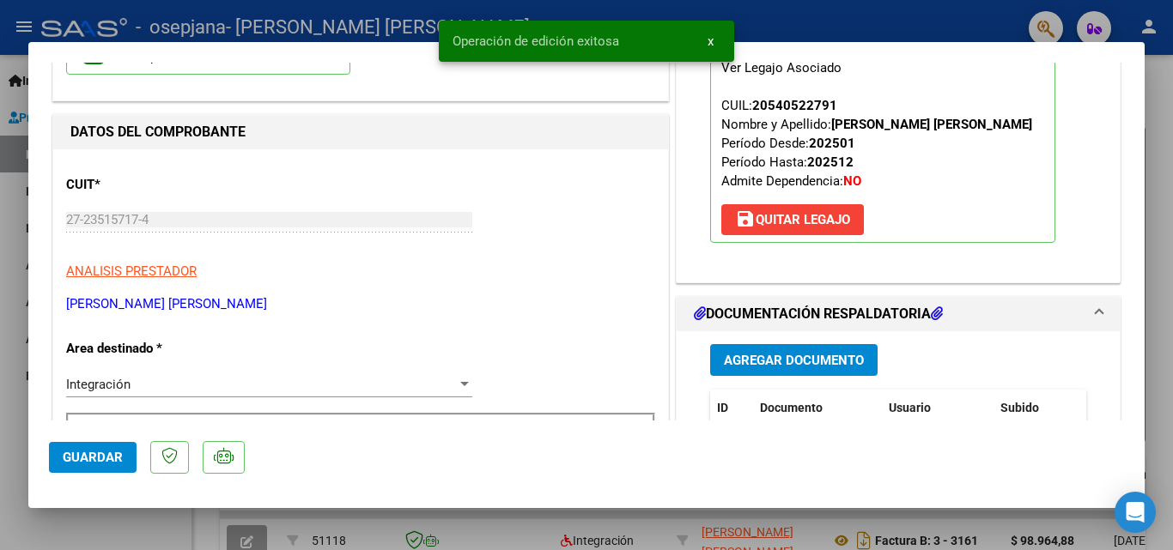
scroll to position [0, 0]
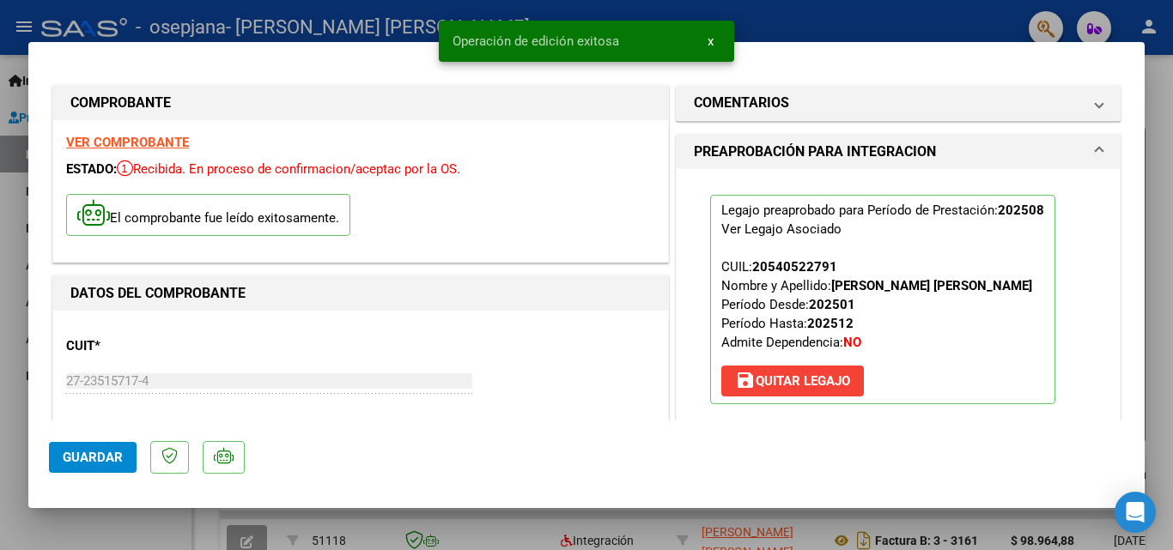
click at [70, 452] on span "Guardar" at bounding box center [93, 457] width 60 height 15
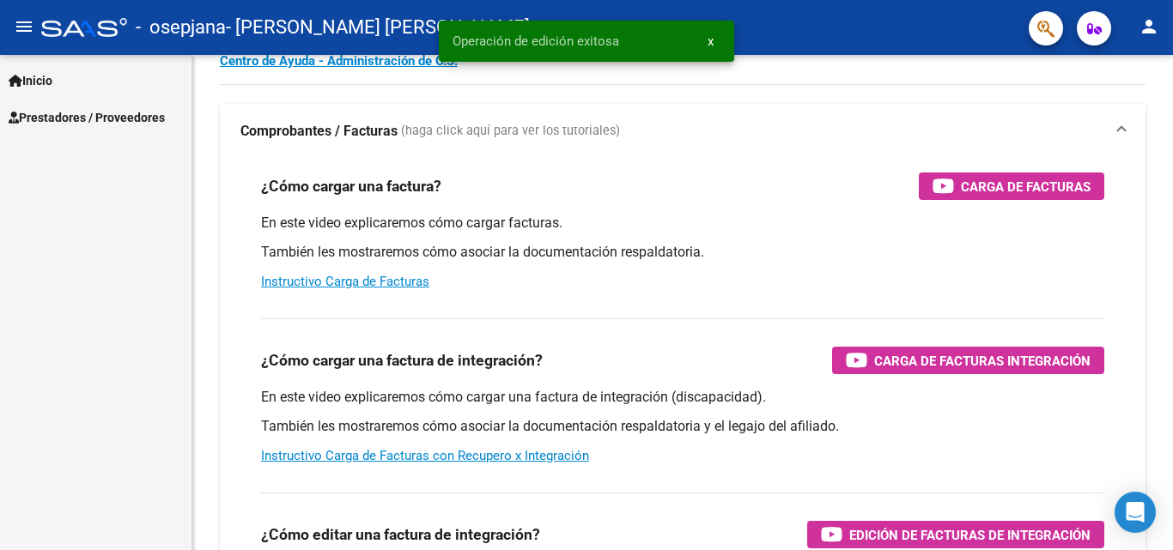
click at [125, 121] on span "Prestadores / Proveedores" at bounding box center [87, 117] width 156 height 19
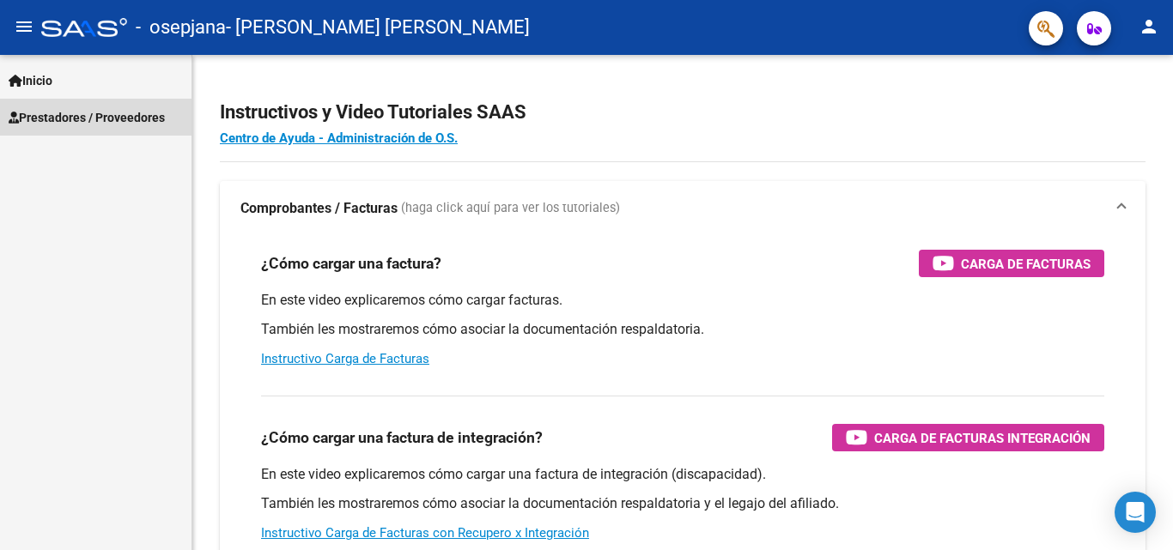
click at [68, 118] on span "Prestadores / Proveedores" at bounding box center [87, 117] width 156 height 19
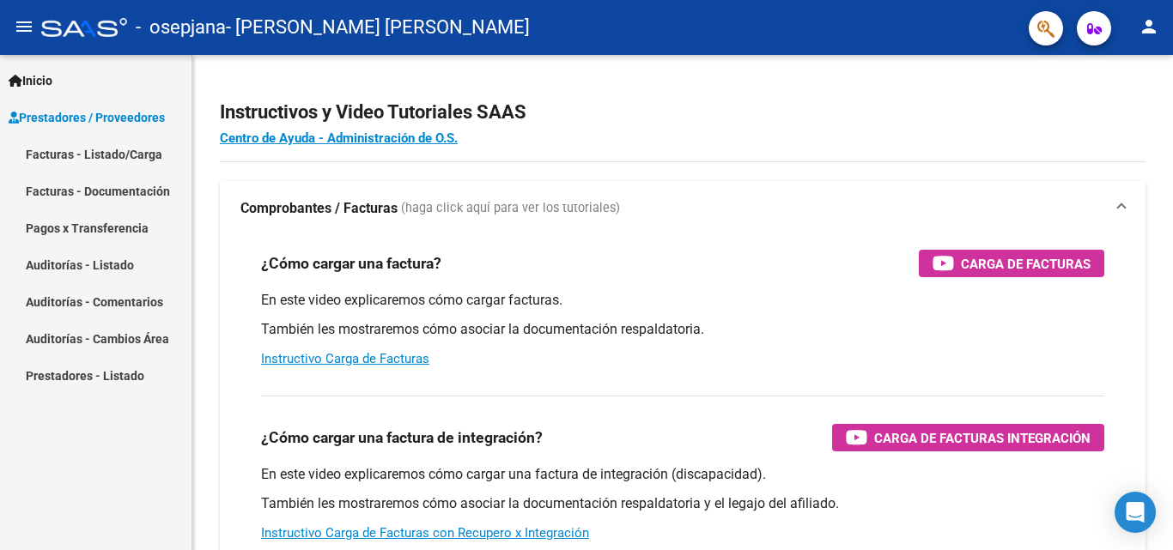
click at [69, 149] on link "Facturas - Listado/Carga" at bounding box center [95, 154] width 191 height 37
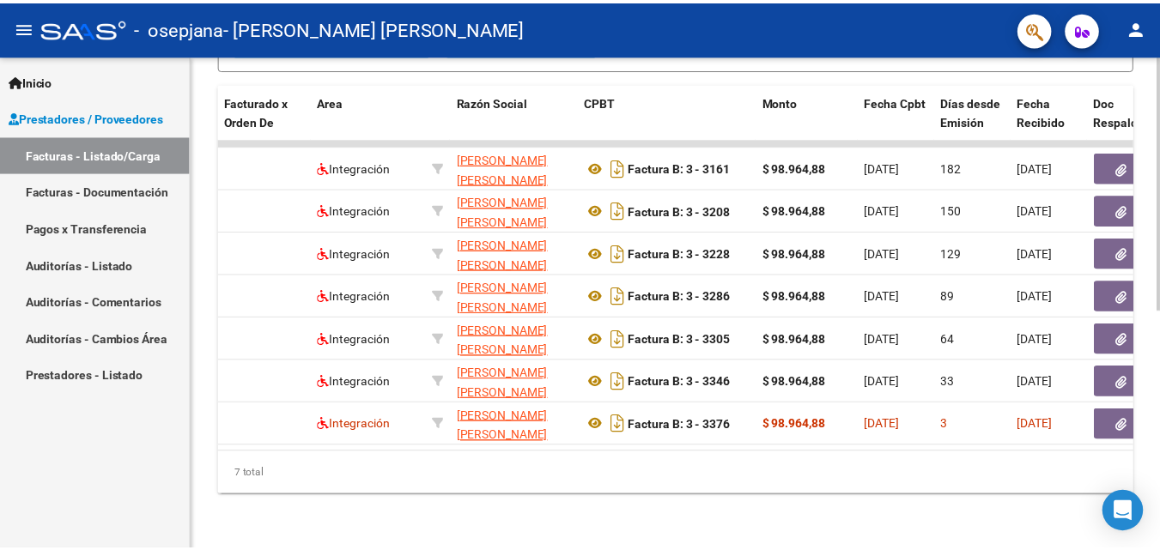
scroll to position [0, 369]
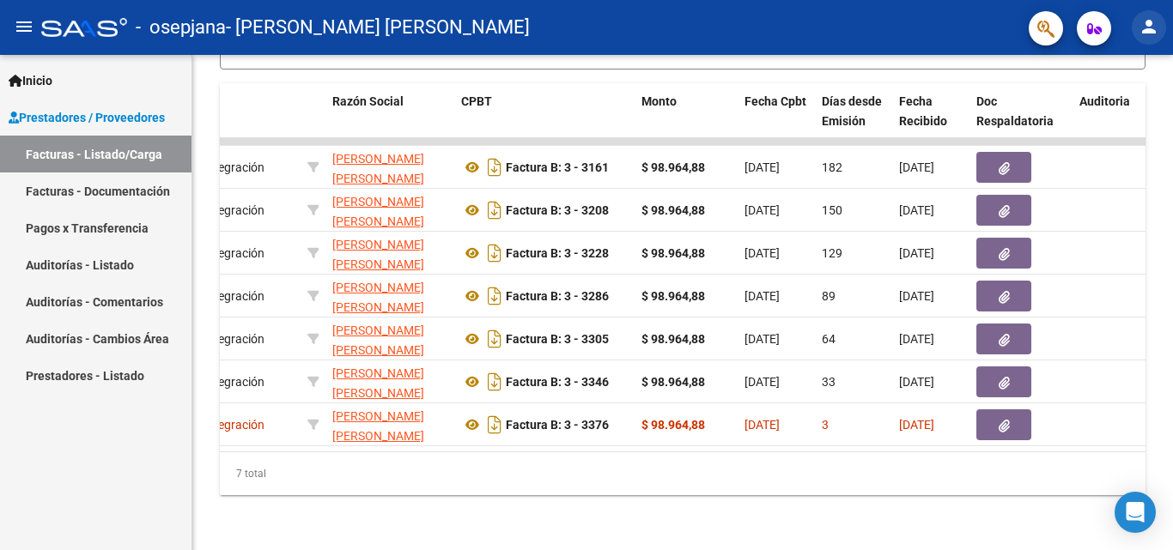
click at [1145, 22] on mat-icon "person" at bounding box center [1148, 26] width 21 height 21
click at [1119, 116] on button "exit_to_app Salir" at bounding box center [1113, 113] width 105 height 41
